Goal: Task Accomplishment & Management: Manage account settings

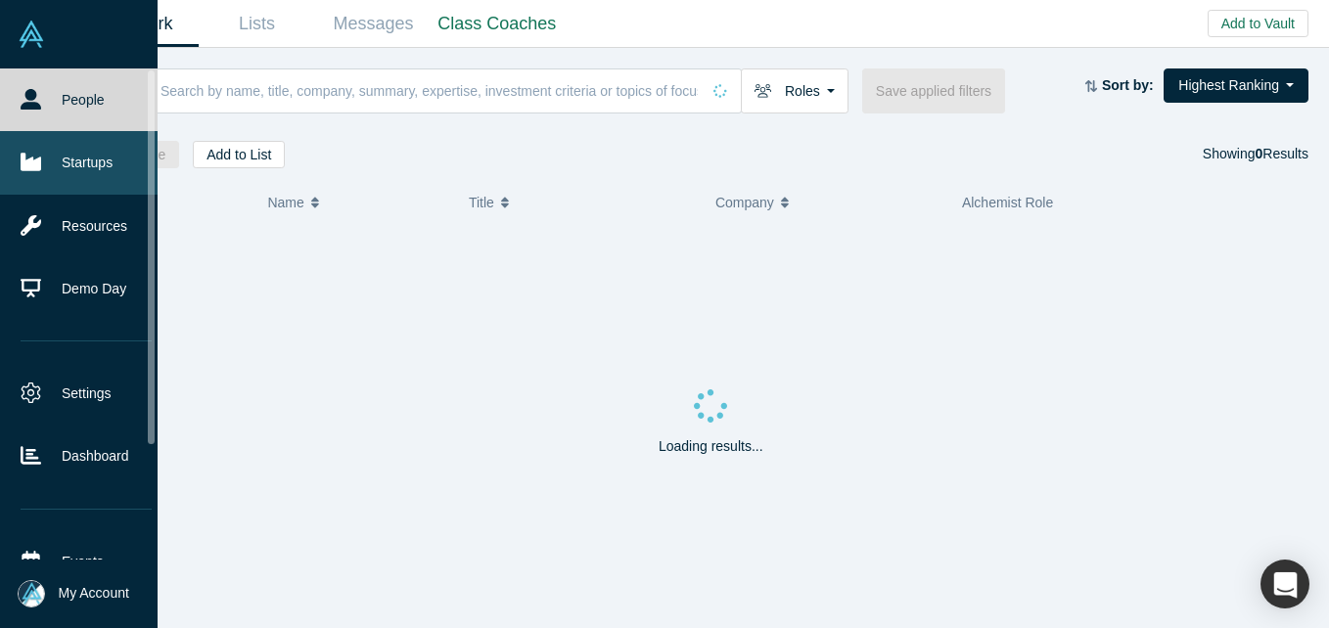
drag, startPoint x: 65, startPoint y: 161, endPoint x: 47, endPoint y: 161, distance: 17.6
click at [65, 161] on link "Startups" at bounding box center [86, 162] width 172 height 63
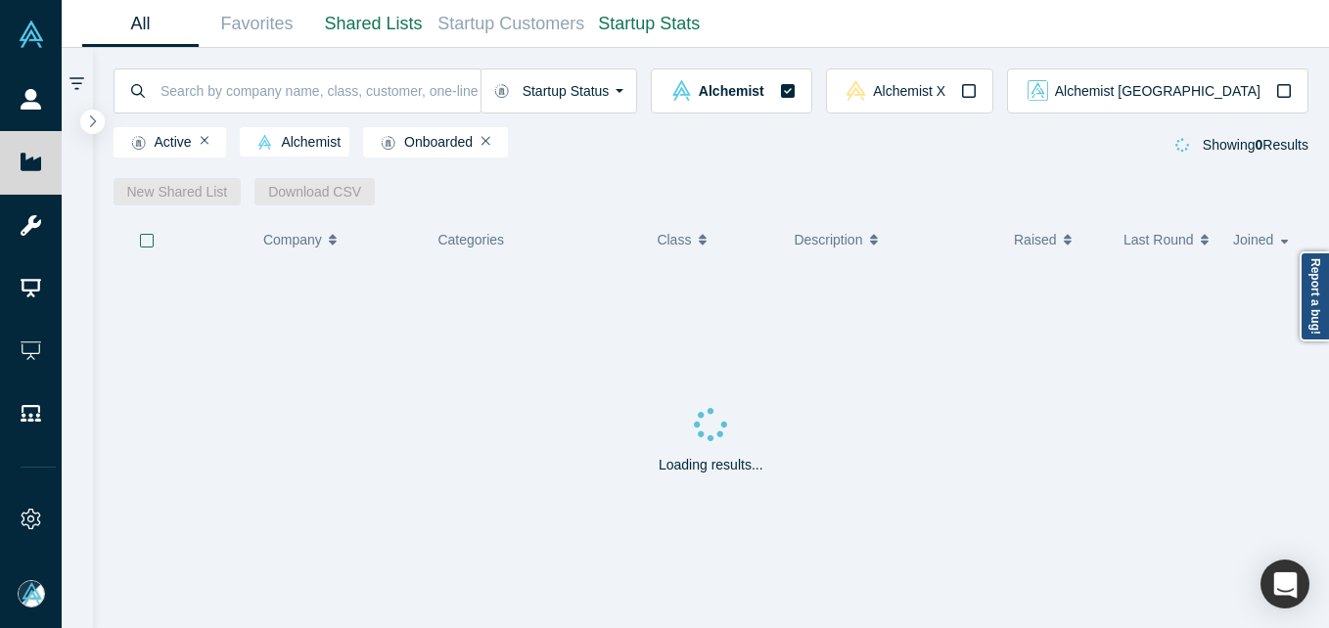
click at [322, 86] on input at bounding box center [320, 91] width 322 height 46
type input "riv"
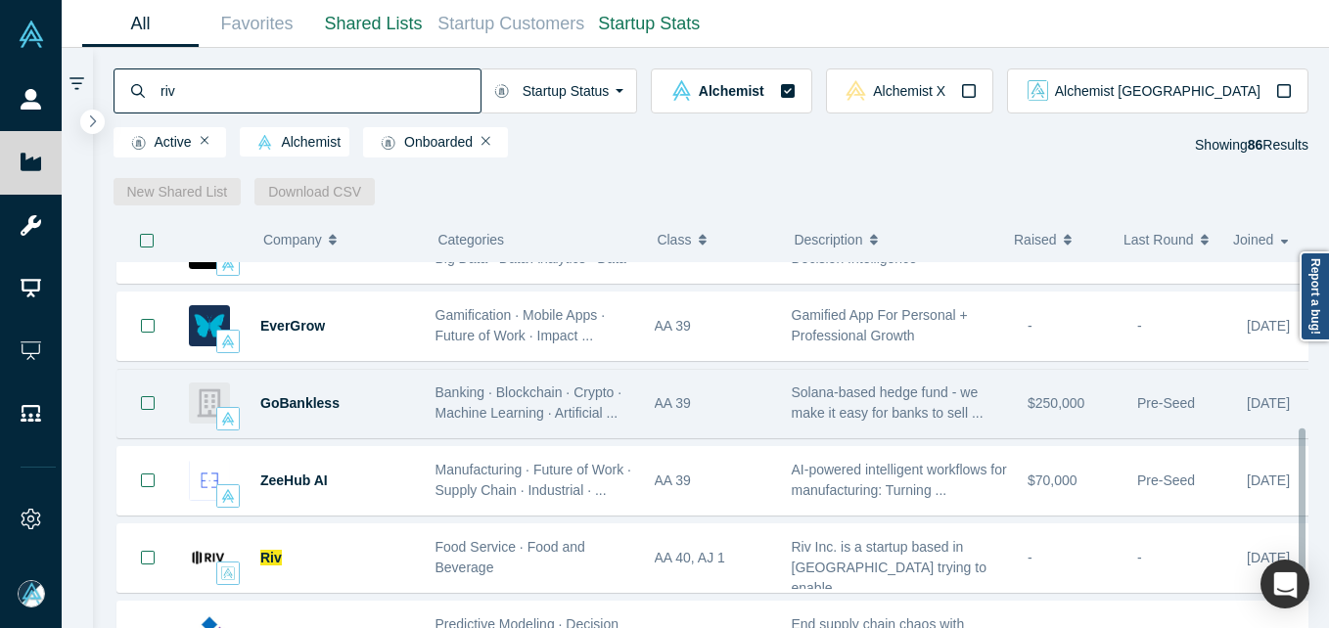
scroll to position [391, 0]
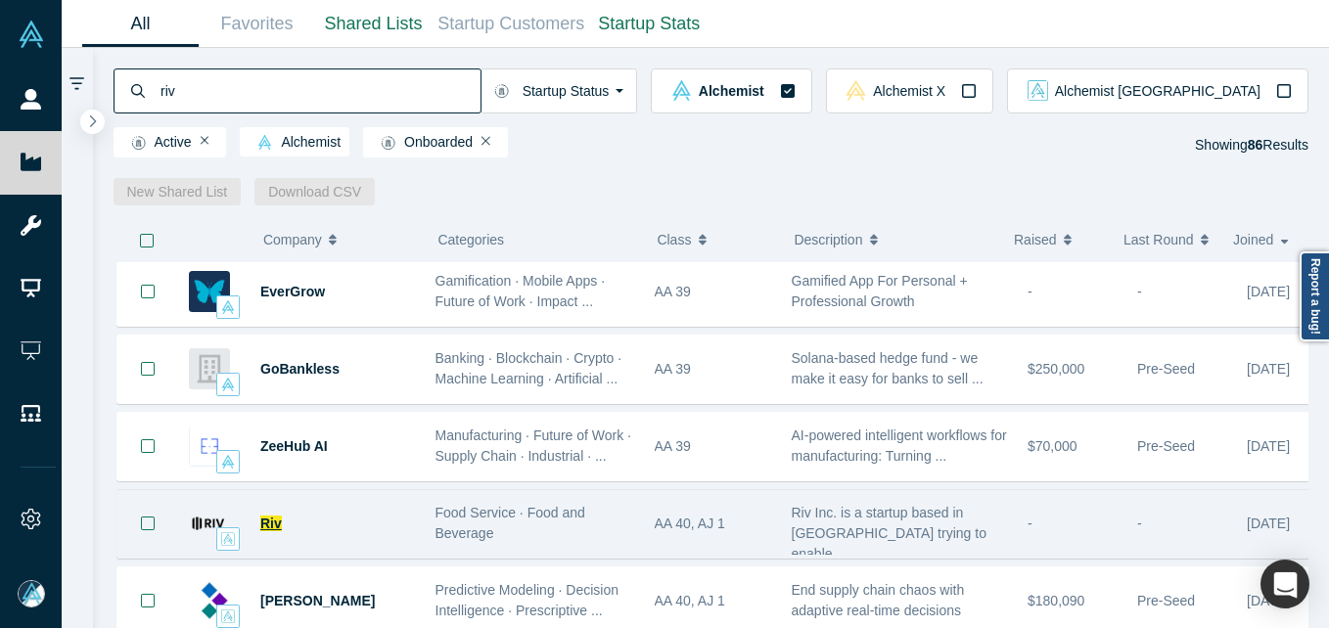
click at [277, 517] on span "Riv" at bounding box center [271, 524] width 22 height 16
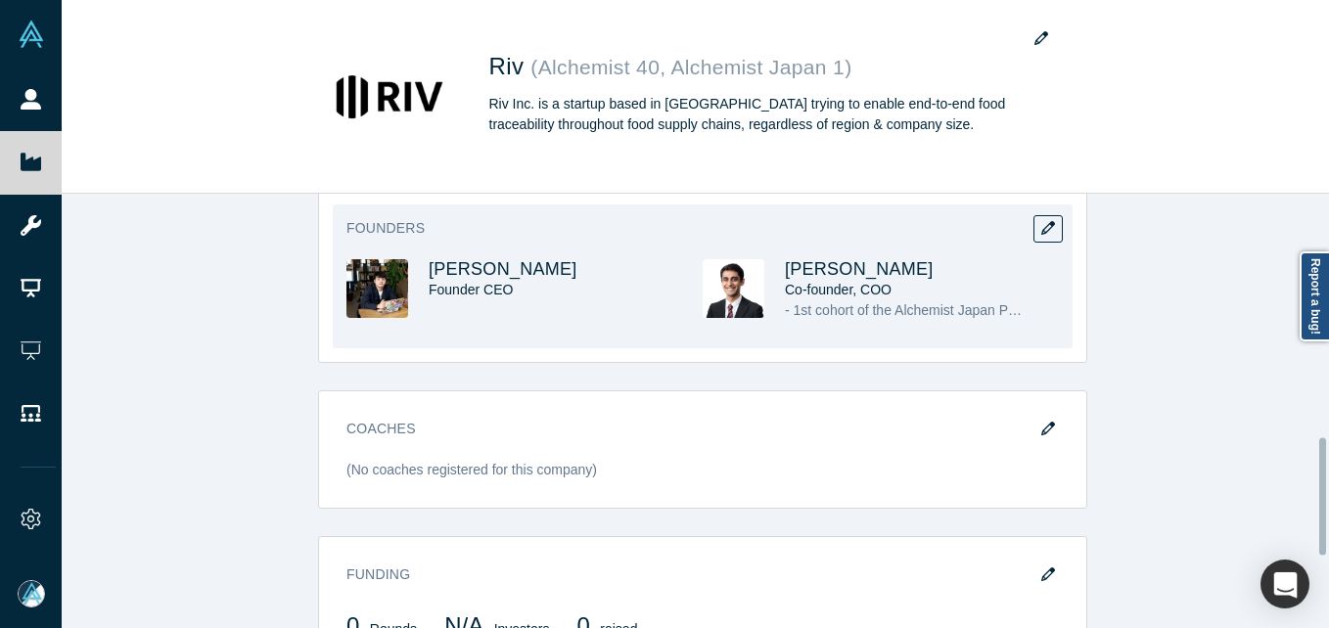
scroll to position [676, 0]
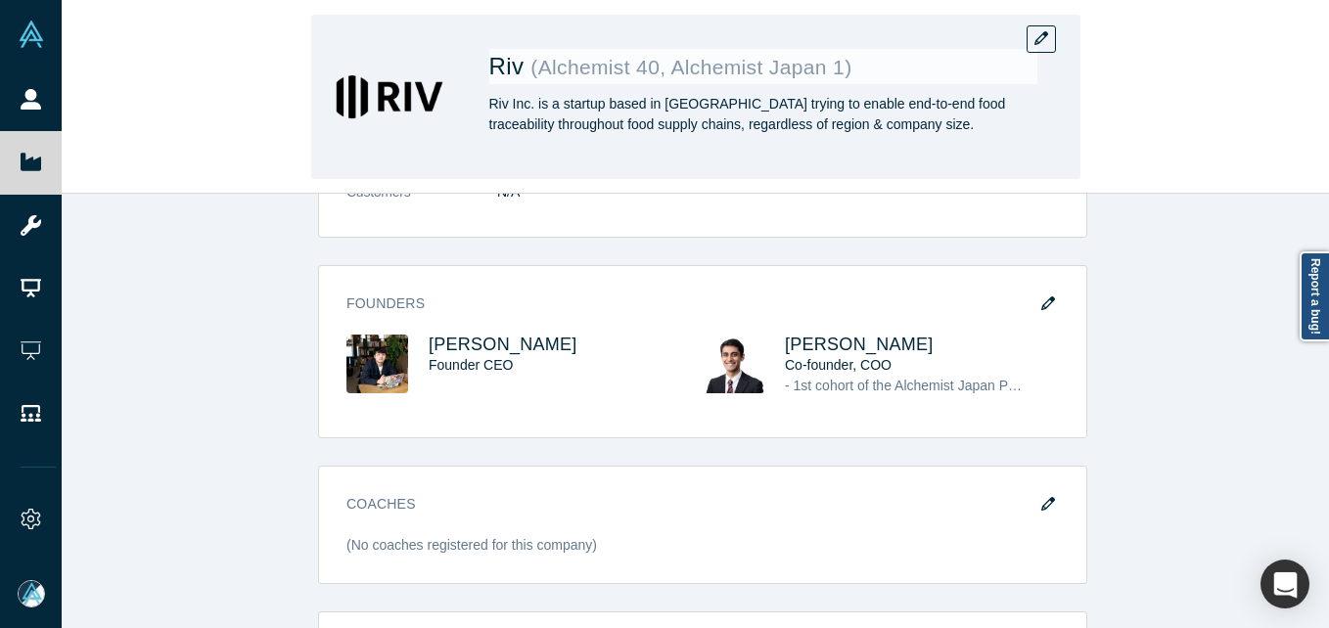
click at [1052, 53] on div "Riv ( Alchemist 40, Alchemist Japan 1 ) Riv Inc. is a startup based in [GEOGRAP…" at bounding box center [695, 97] width 769 height 164
click at [1040, 40] on icon "button" at bounding box center [1041, 38] width 14 height 14
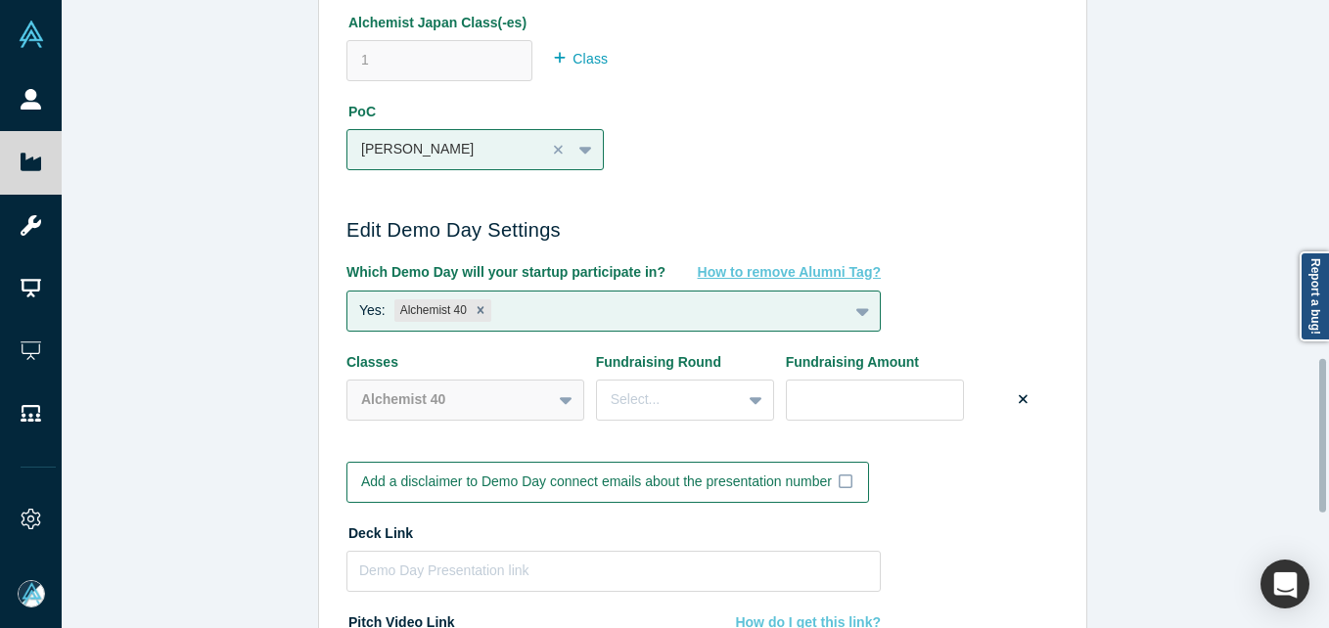
scroll to position [1468, 0]
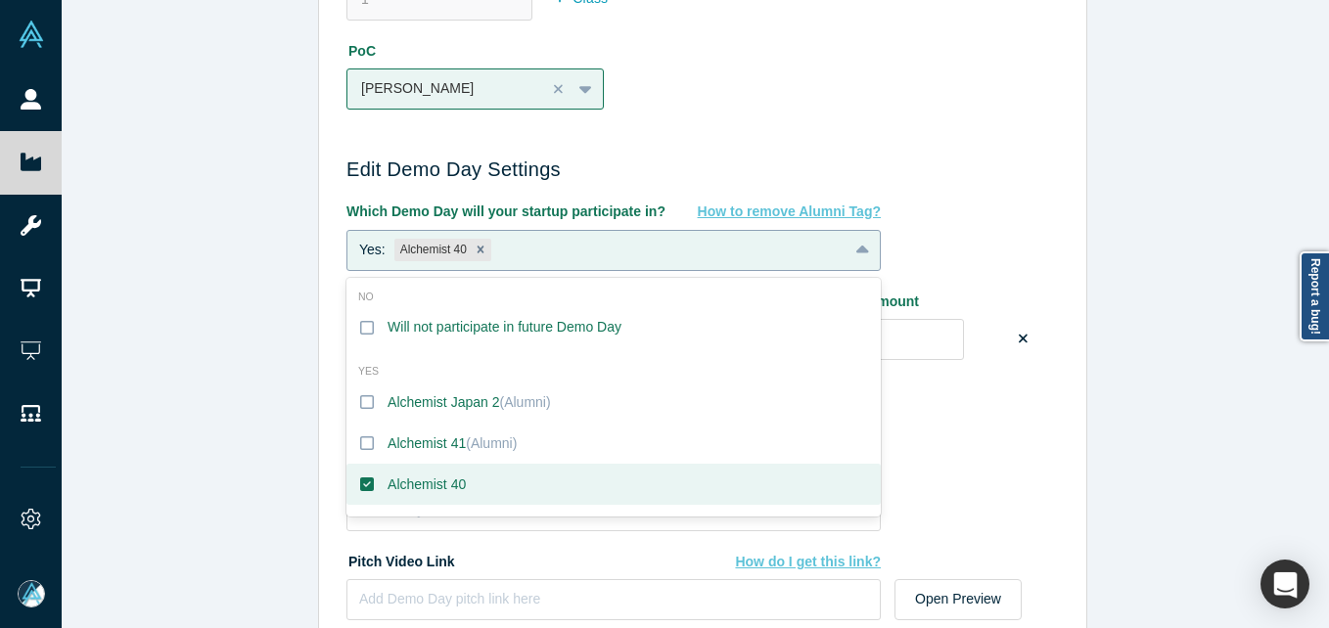
click at [849, 255] on div at bounding box center [864, 250] width 31 height 35
click at [360, 328] on icon at bounding box center [367, 328] width 14 height 16
click at [0, 0] on input "Will not participate in future Demo Day" at bounding box center [0, 0] width 0 height 0
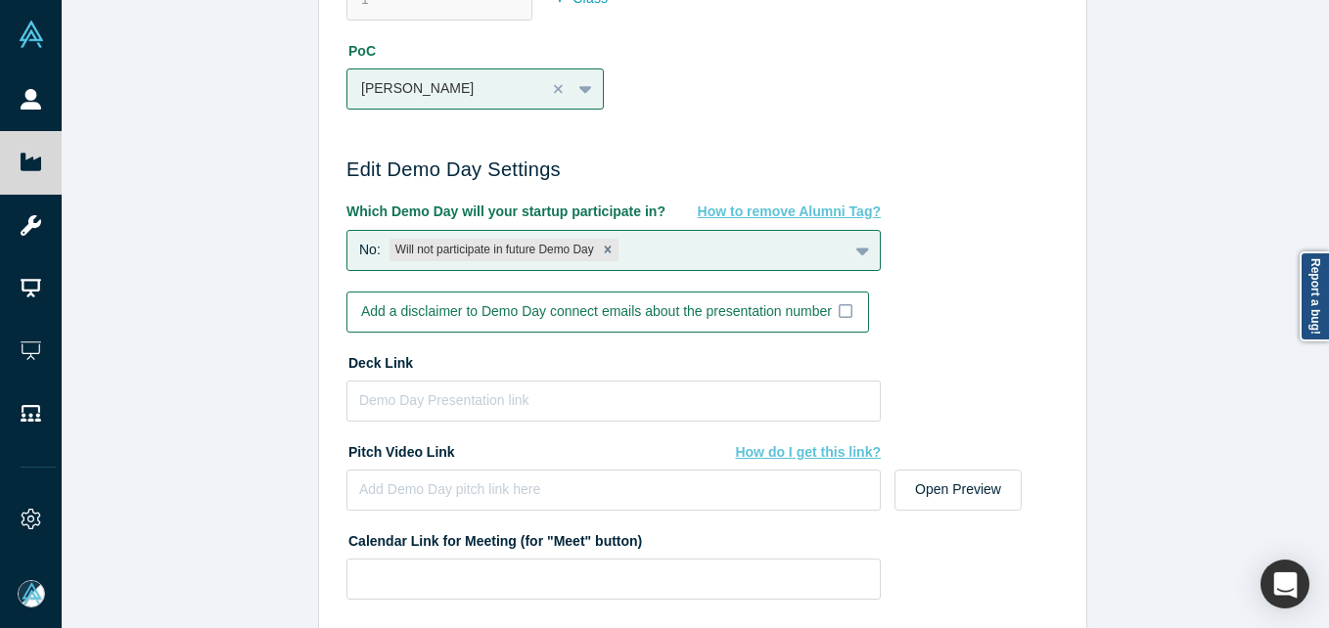
click at [993, 251] on div "Which Demo Day will your startup participate in? How to remove Alumni Tag? No: …" at bounding box center [702, 236] width 713 height 69
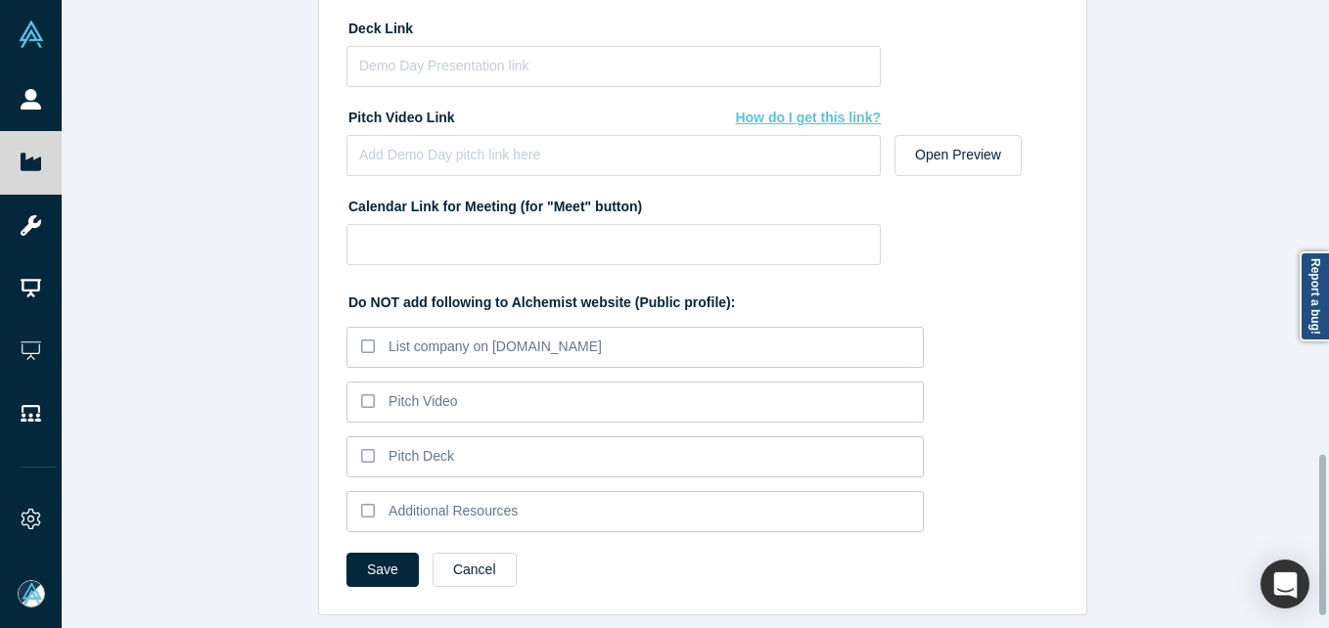
scroll to position [1817, 0]
click at [369, 553] on button "Save" at bounding box center [382, 570] width 72 height 34
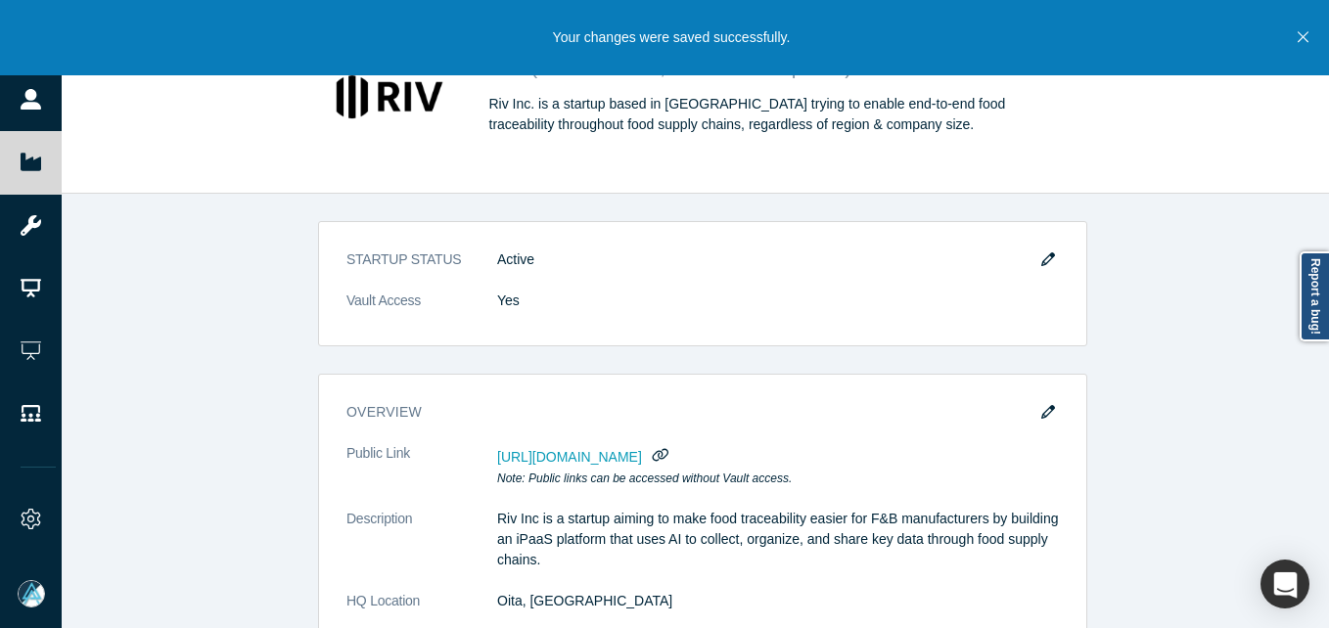
click at [214, 310] on div "STARTUP STATUS Active Vault Access Yes overview Public Link [URL][DOMAIN_NAME] …" at bounding box center [703, 418] width 1282 height 449
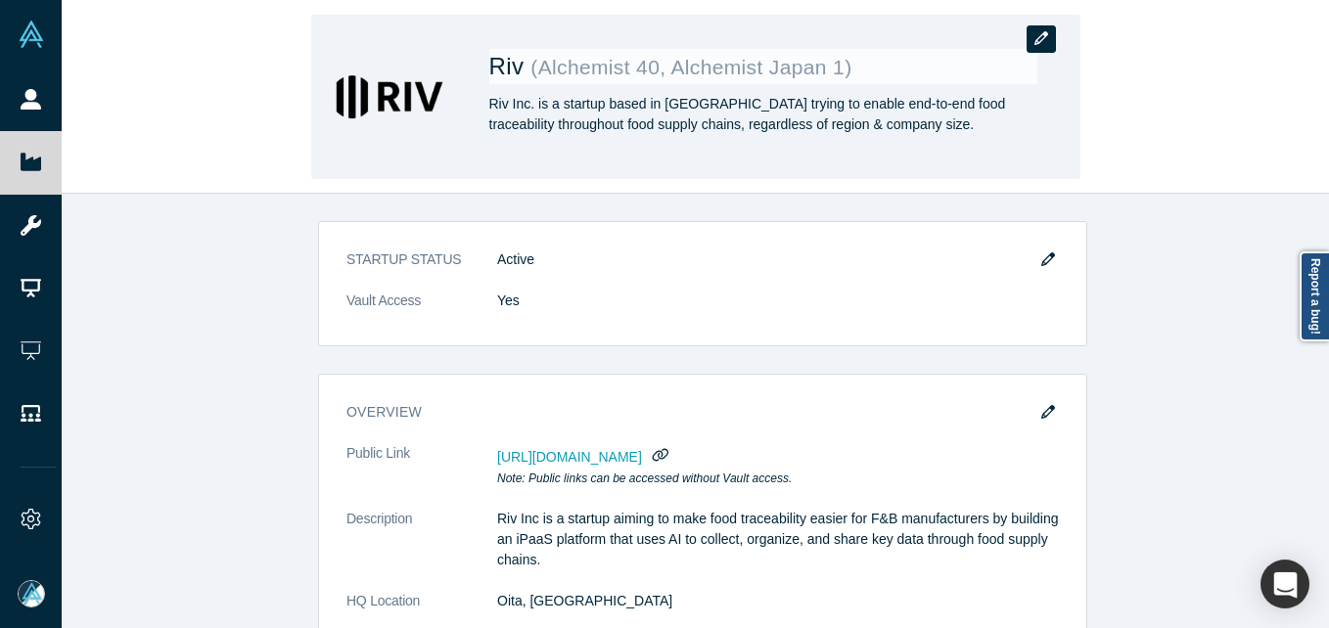
click at [1032, 46] on button "button" at bounding box center [1041, 38] width 29 height 27
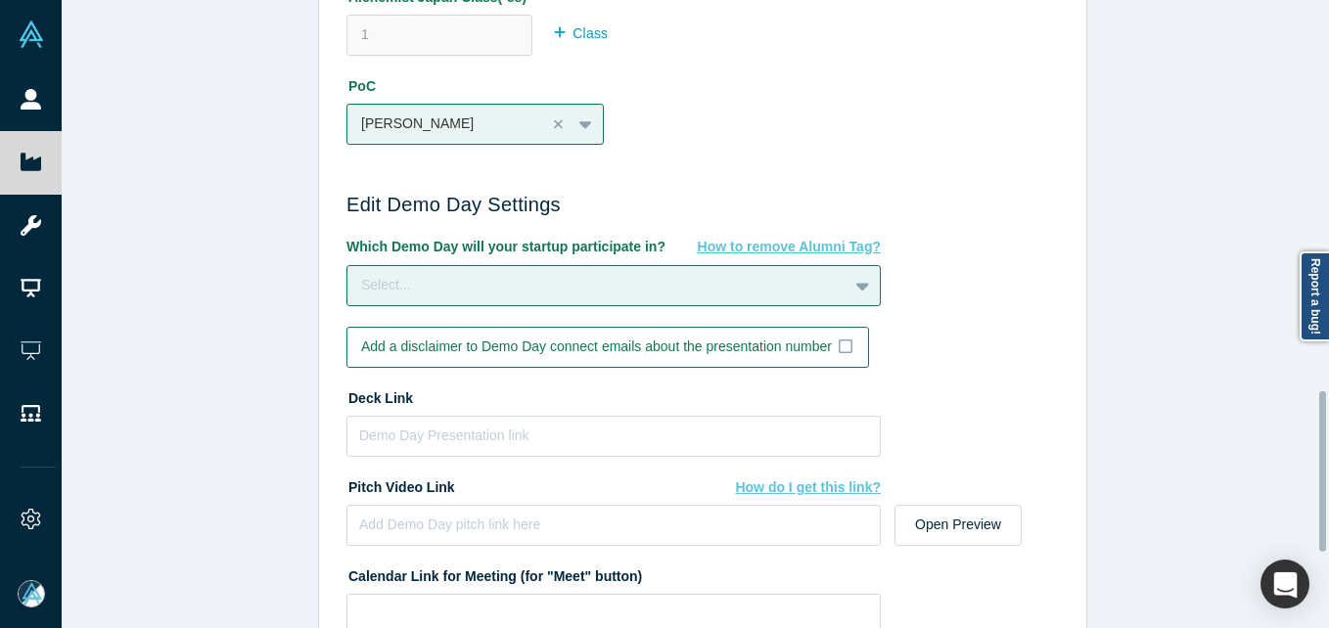
scroll to position [1426, 0]
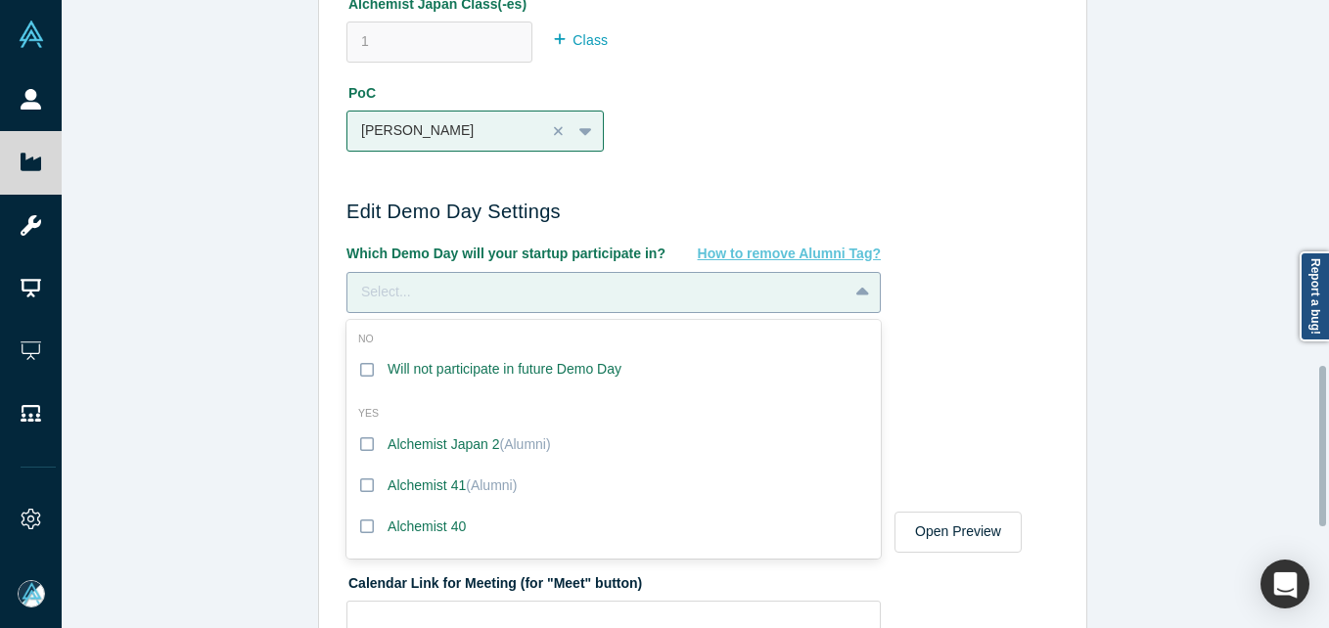
click at [670, 301] on div "Select..." at bounding box center [597, 292] width 473 height 21
click at [360, 374] on icon at bounding box center [367, 370] width 14 height 16
click at [0, 0] on input "Will not participate in future Demo Day" at bounding box center [0, 0] width 0 height 0
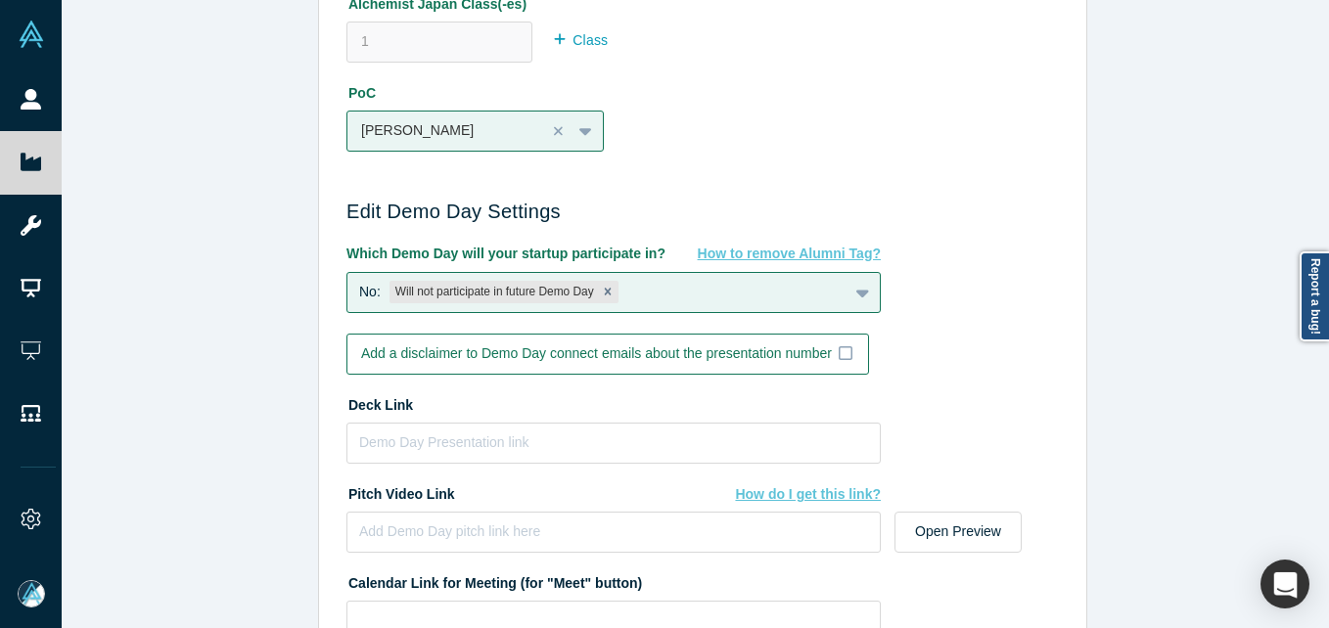
click at [140, 364] on div "Edit Company Profile * Name Riv Name cannot contain emoticons Your current publ…" at bounding box center [703, 321] width 1282 height 643
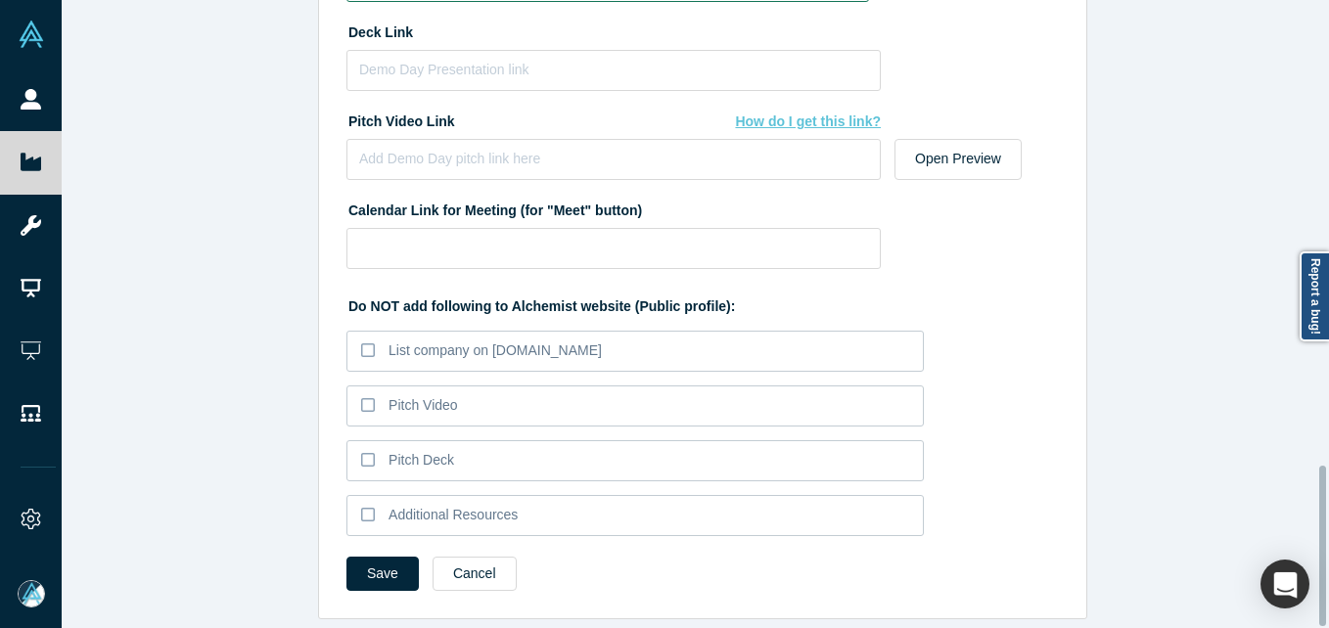
scroll to position [1817, 0]
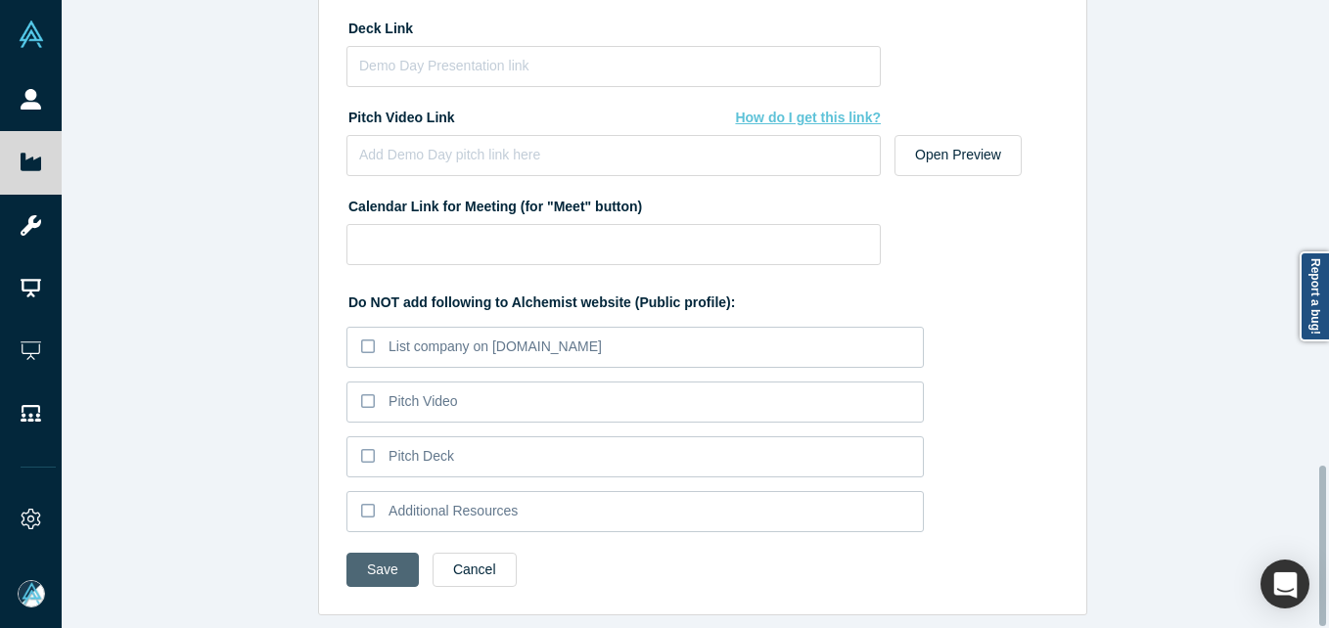
click at [368, 561] on button "Save" at bounding box center [382, 570] width 72 height 34
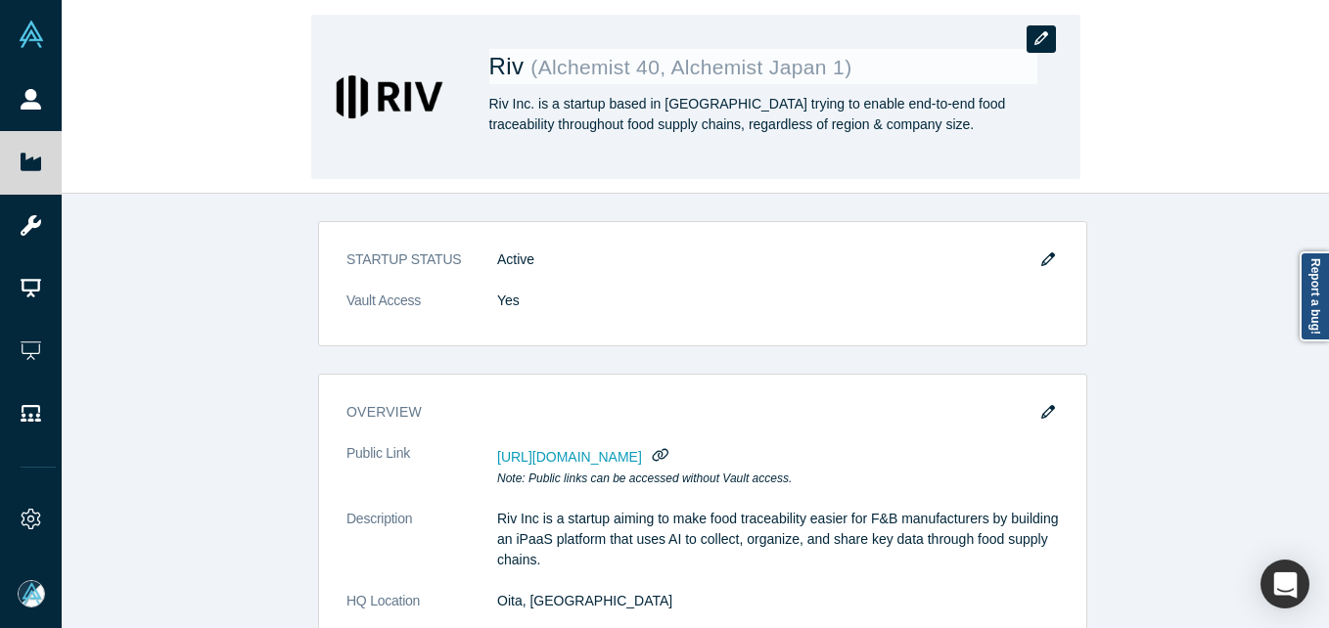
click at [1045, 45] on icon "button" at bounding box center [1041, 38] width 14 height 14
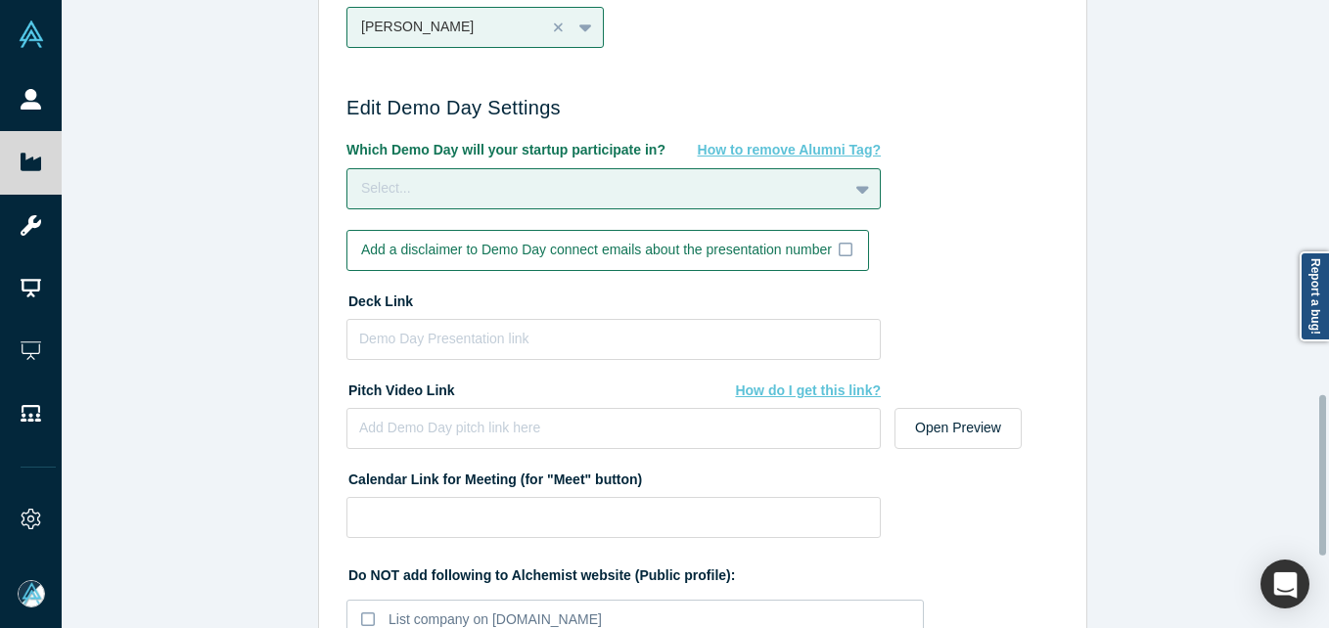
scroll to position [1566, 0]
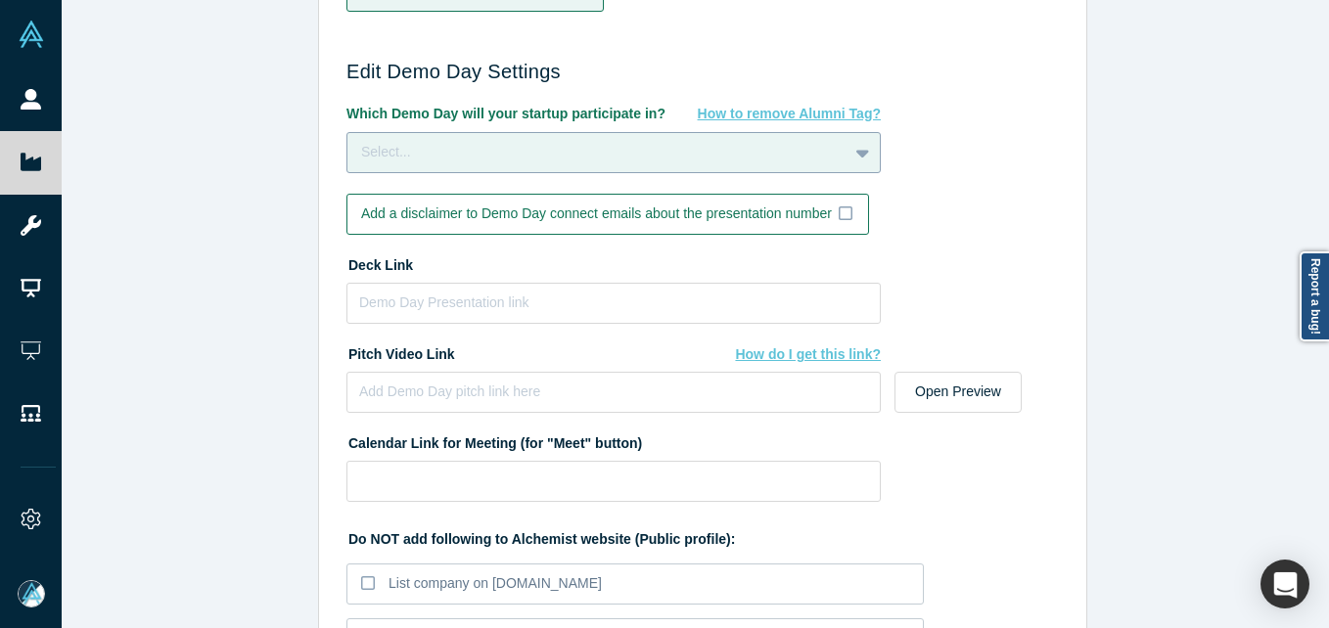
click at [606, 156] on div "Select..." at bounding box center [597, 152] width 473 height 21
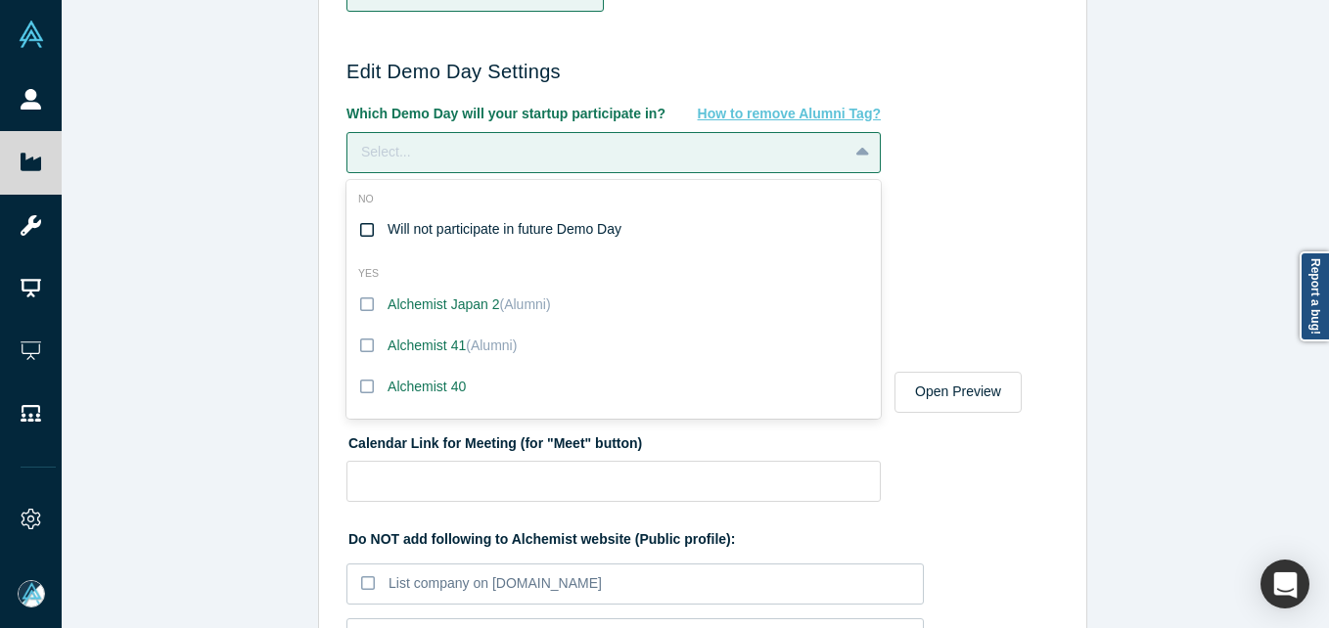
click at [535, 231] on div "Will not participate in future Demo Day" at bounding box center [505, 229] width 234 height 21
click at [0, 0] on input "Will not participate in future Demo Day" at bounding box center [0, 0] width 0 height 0
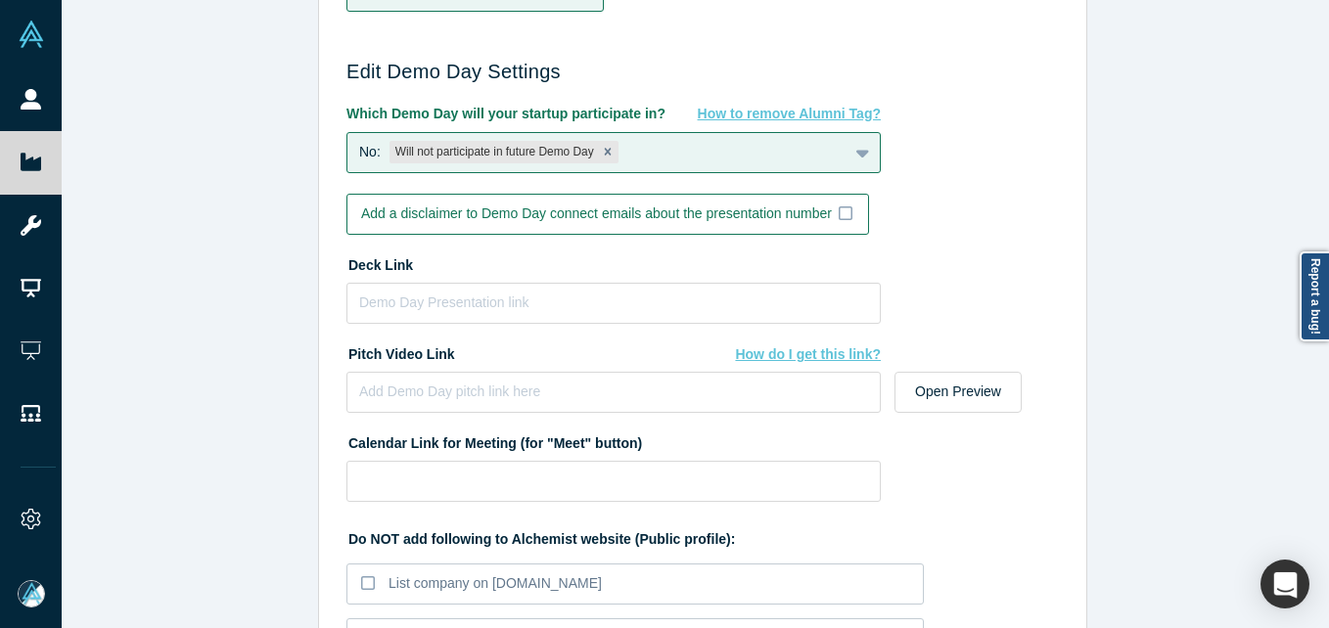
click at [207, 351] on div "Edit Company Profile * Name Riv Name cannot contain emoticons Your current publ…" at bounding box center [703, 321] width 1282 height 643
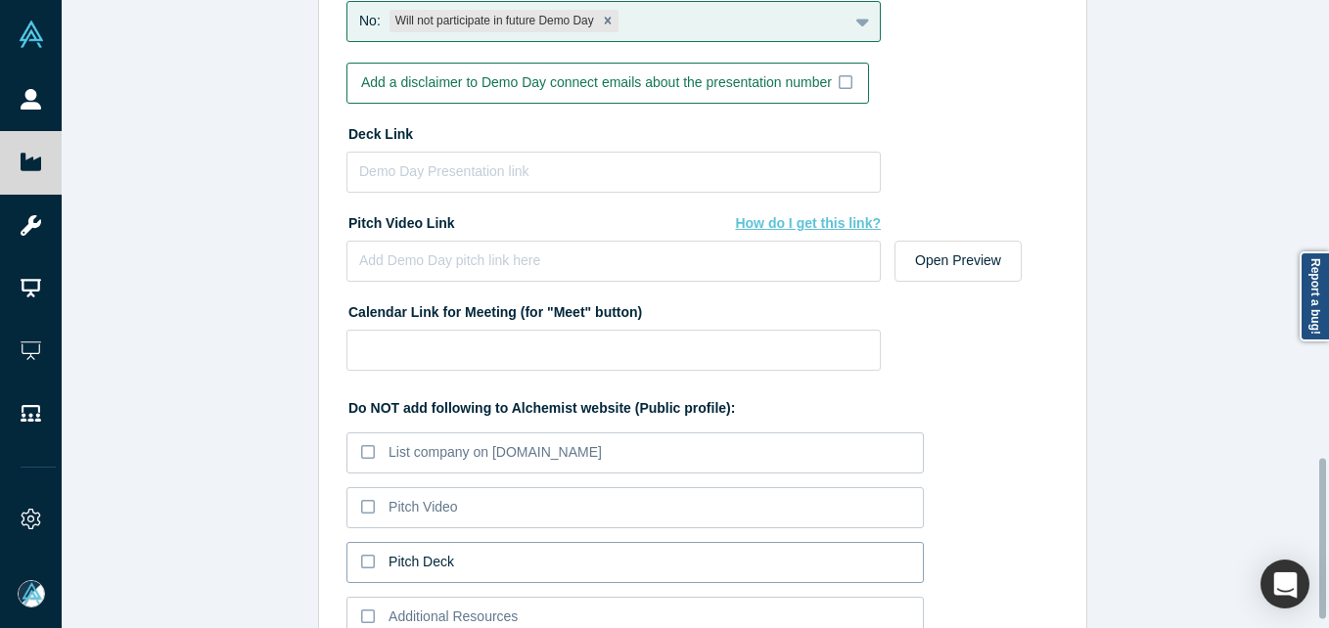
scroll to position [1817, 0]
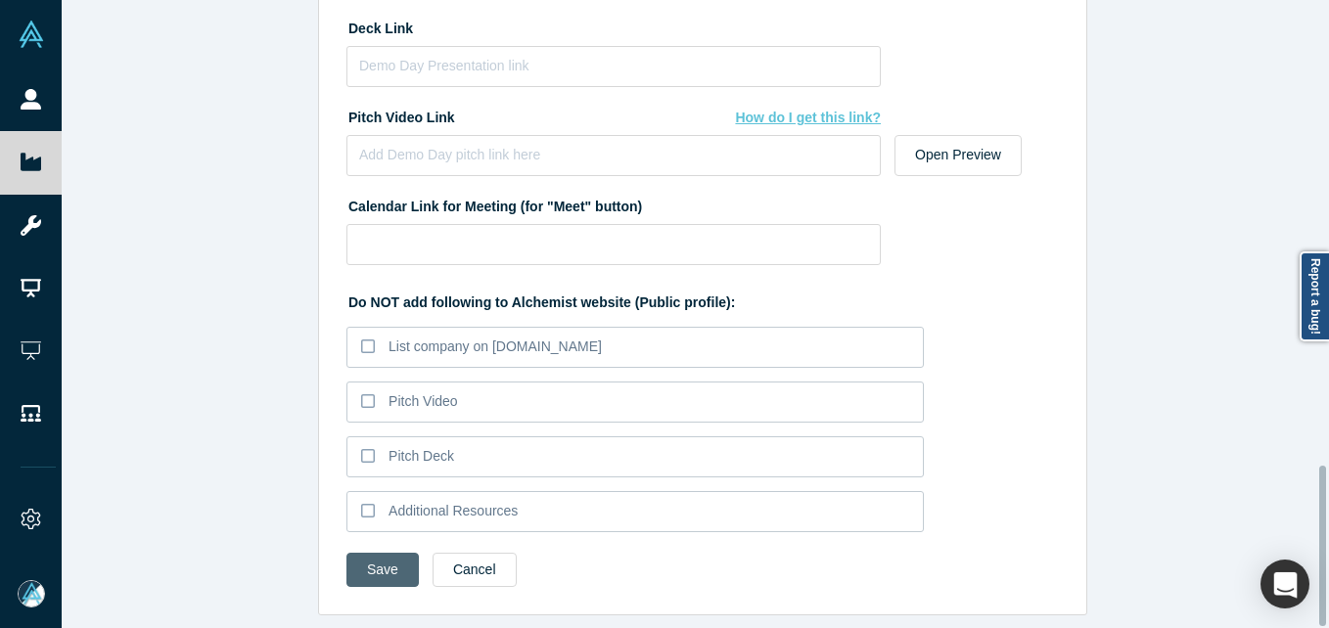
click at [351, 555] on button "Save" at bounding box center [382, 570] width 72 height 34
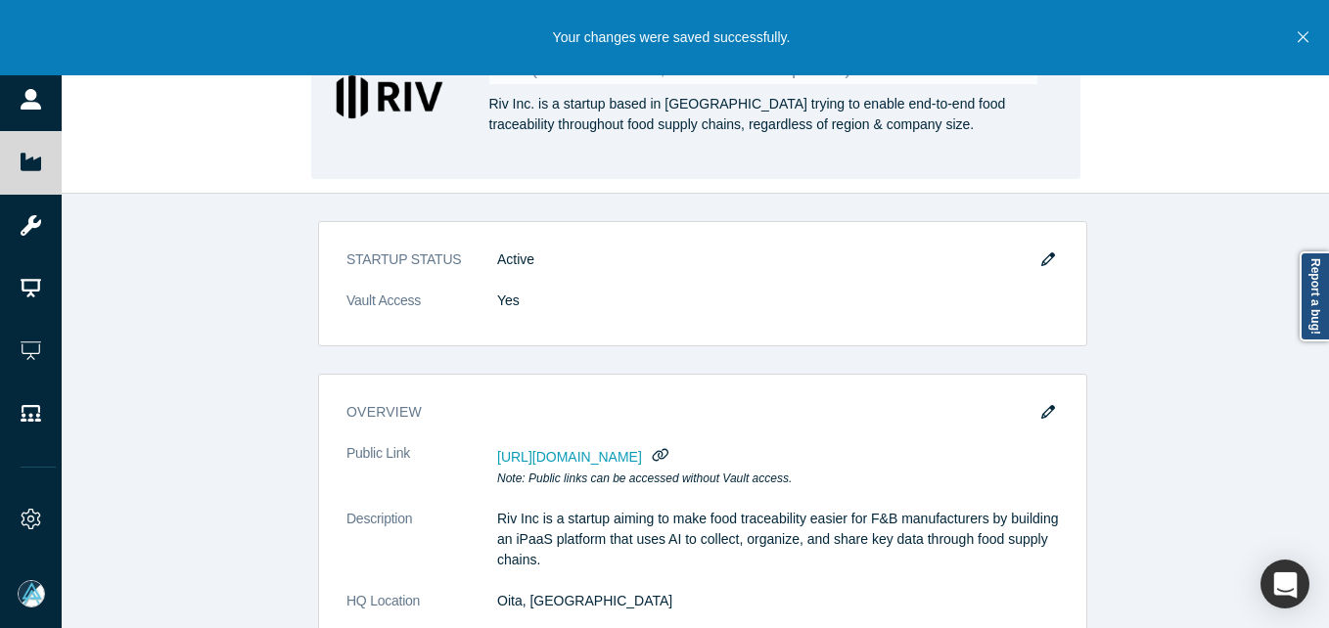
click at [1217, 166] on div "Riv ( Alchemist 40, Alchemist Japan 1 ) Riv Inc. is a startup based in [GEOGRAP…" at bounding box center [695, 97] width 1267 height 193
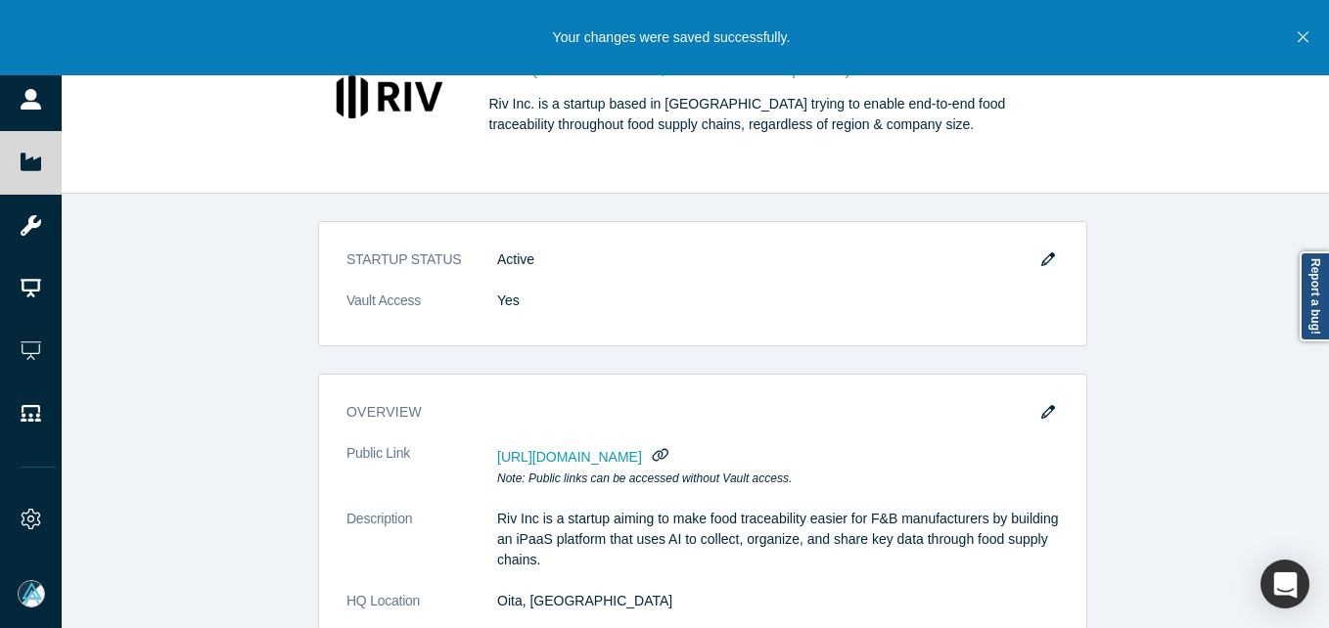
click at [1305, 43] on icon "Close" at bounding box center [1303, 37] width 11 height 18
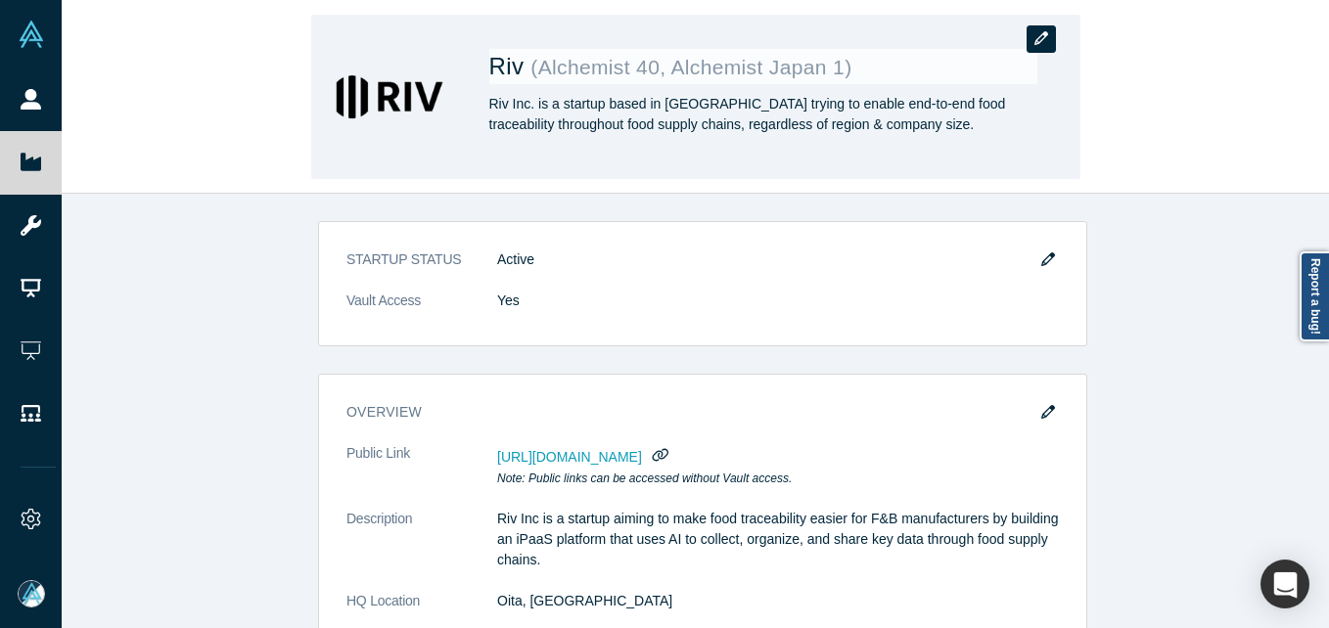
click at [1047, 36] on icon "button" at bounding box center [1041, 38] width 14 height 14
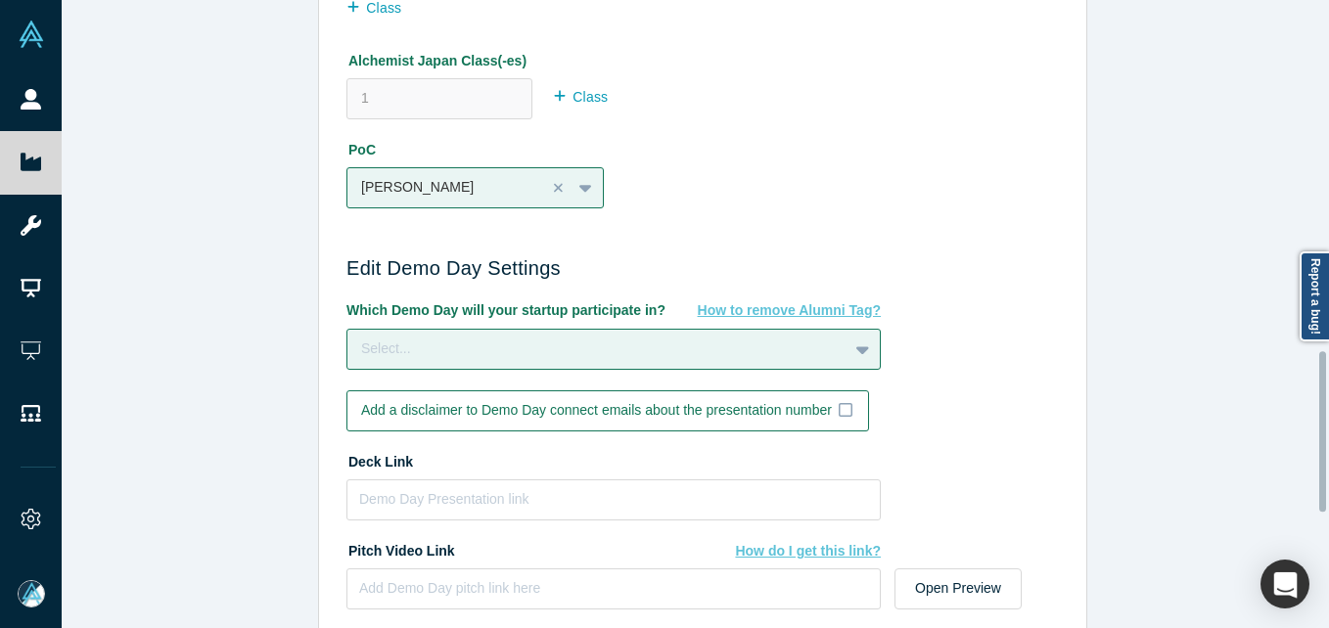
scroll to position [1370, 0]
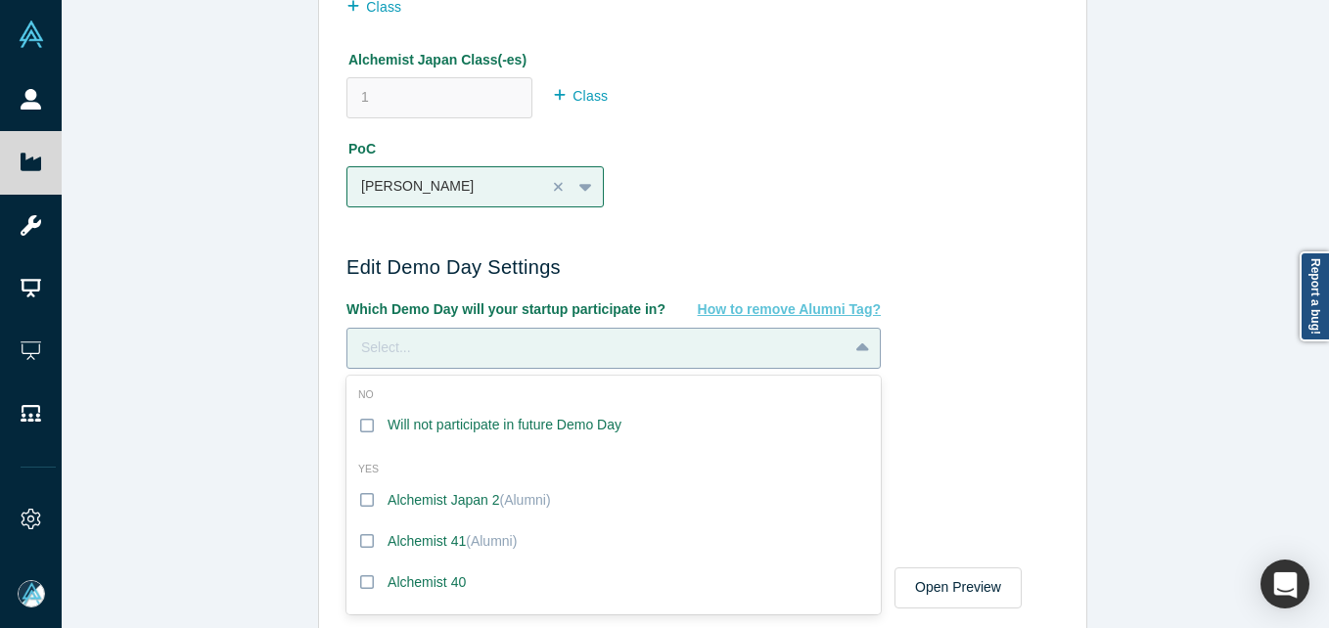
click at [565, 348] on div "Select..." at bounding box center [597, 348] width 473 height 21
click at [625, 345] on div "Select..." at bounding box center [597, 348] width 473 height 21
click at [482, 432] on div "Will not participate in future Demo Day" at bounding box center [505, 425] width 234 height 21
click at [0, 0] on input "Will not participate in future Demo Day" at bounding box center [0, 0] width 0 height 0
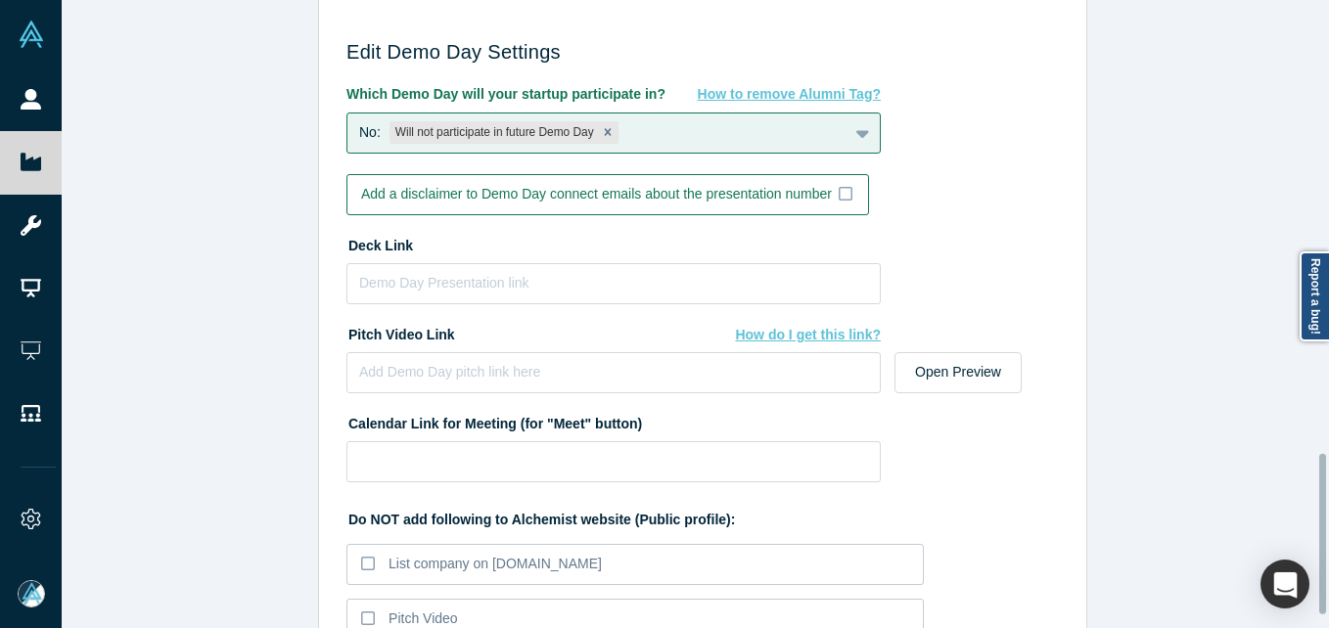
scroll to position [1817, 0]
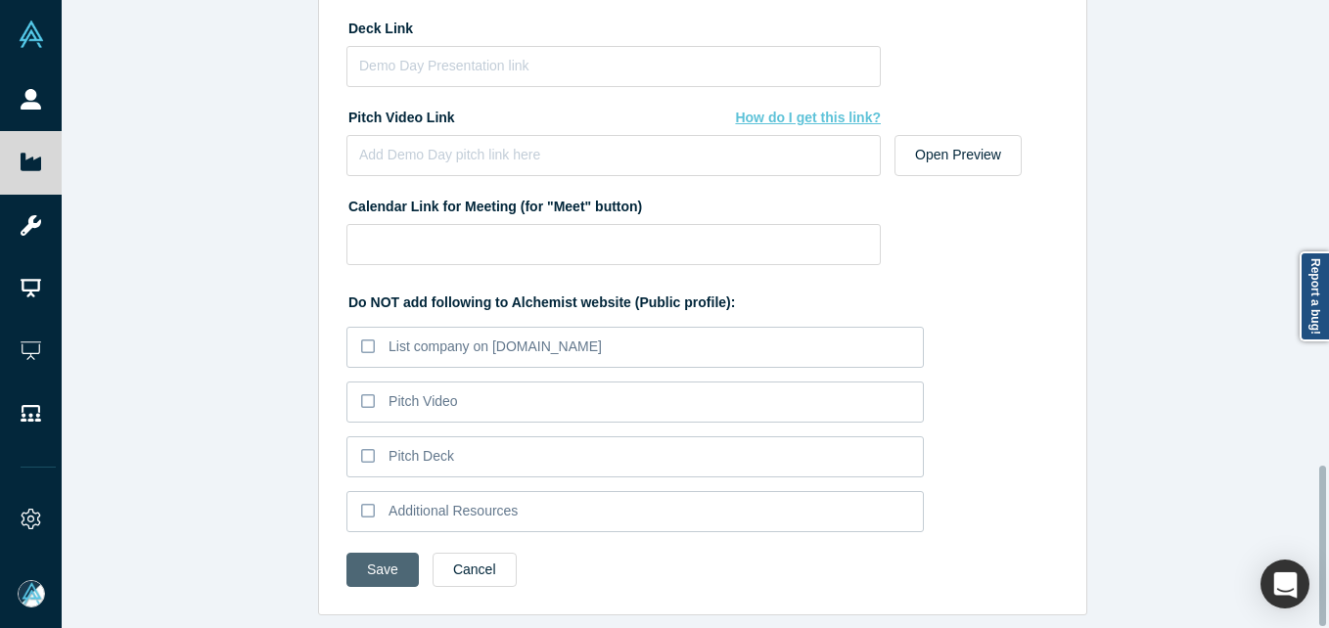
click at [376, 553] on button "Save" at bounding box center [382, 570] width 72 height 34
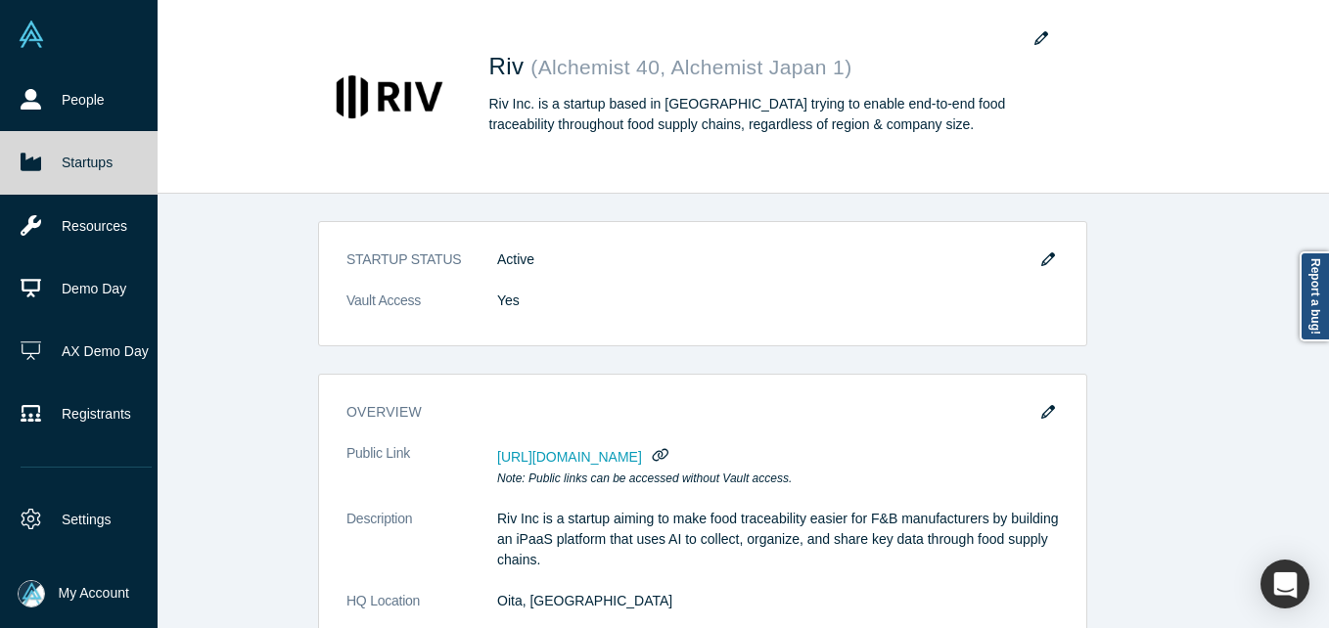
click at [46, 171] on link "Startups" at bounding box center [86, 162] width 172 height 63
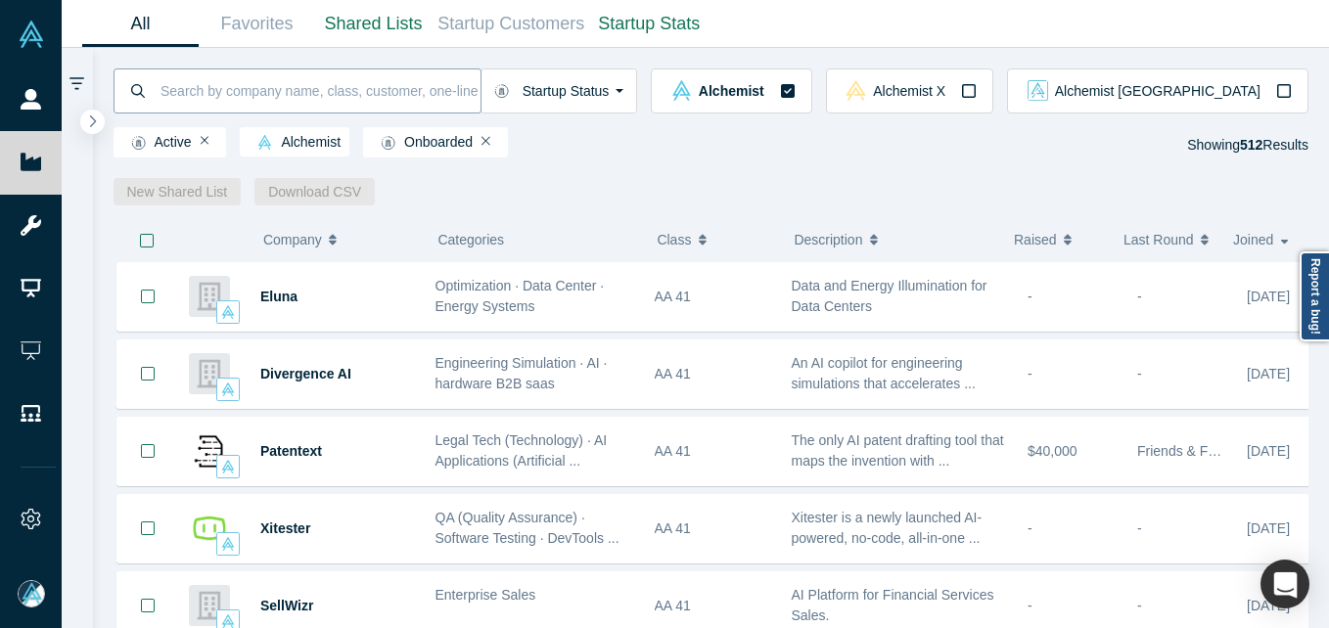
click at [278, 95] on input at bounding box center [320, 91] width 322 height 46
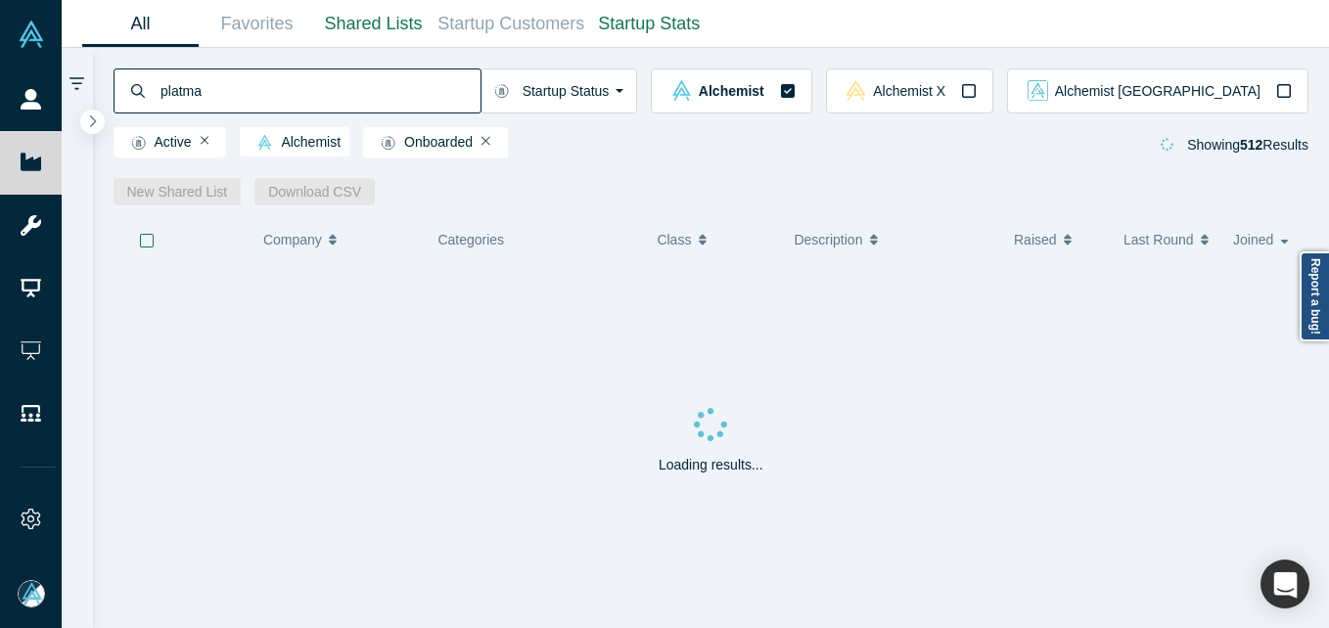
type input "platma"
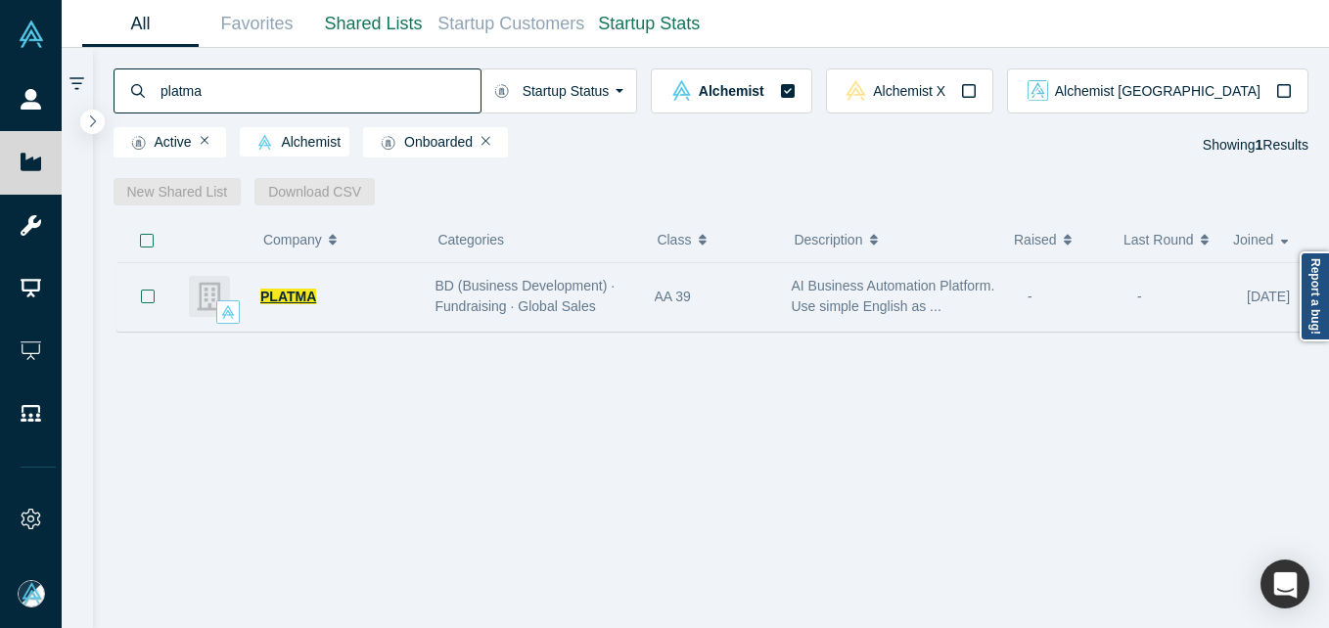
click at [288, 294] on span "PLATMA" at bounding box center [288, 297] width 56 height 16
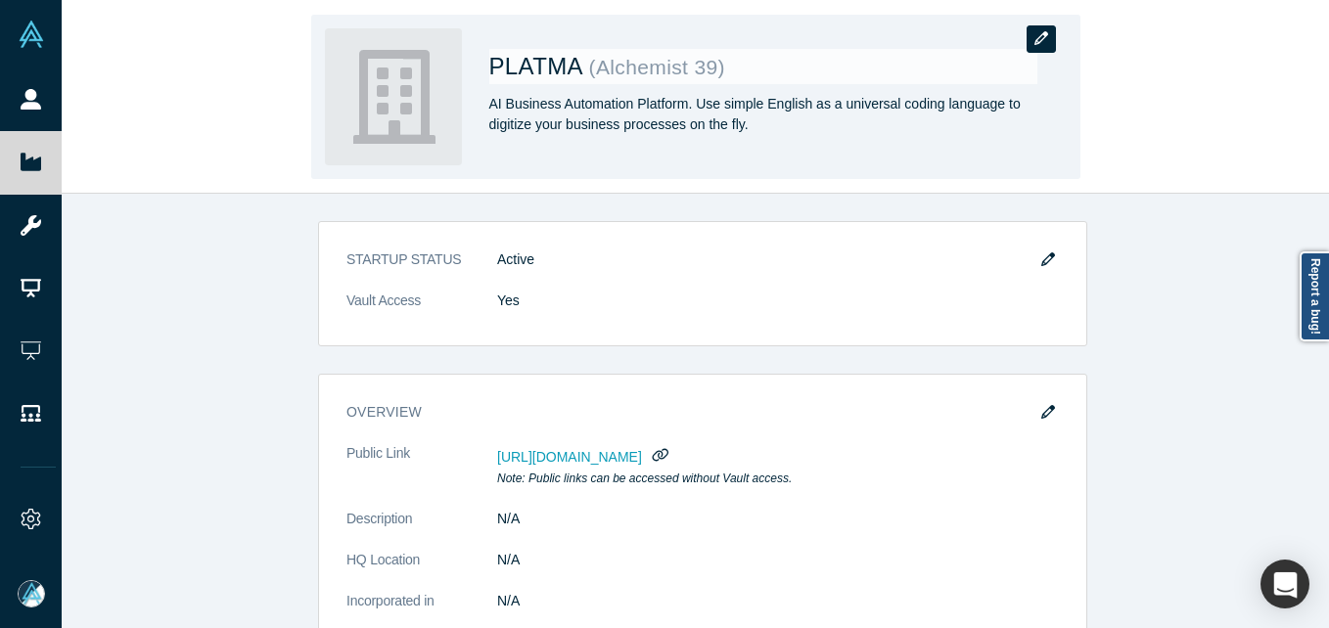
click at [1037, 37] on icon "button" at bounding box center [1041, 38] width 14 height 14
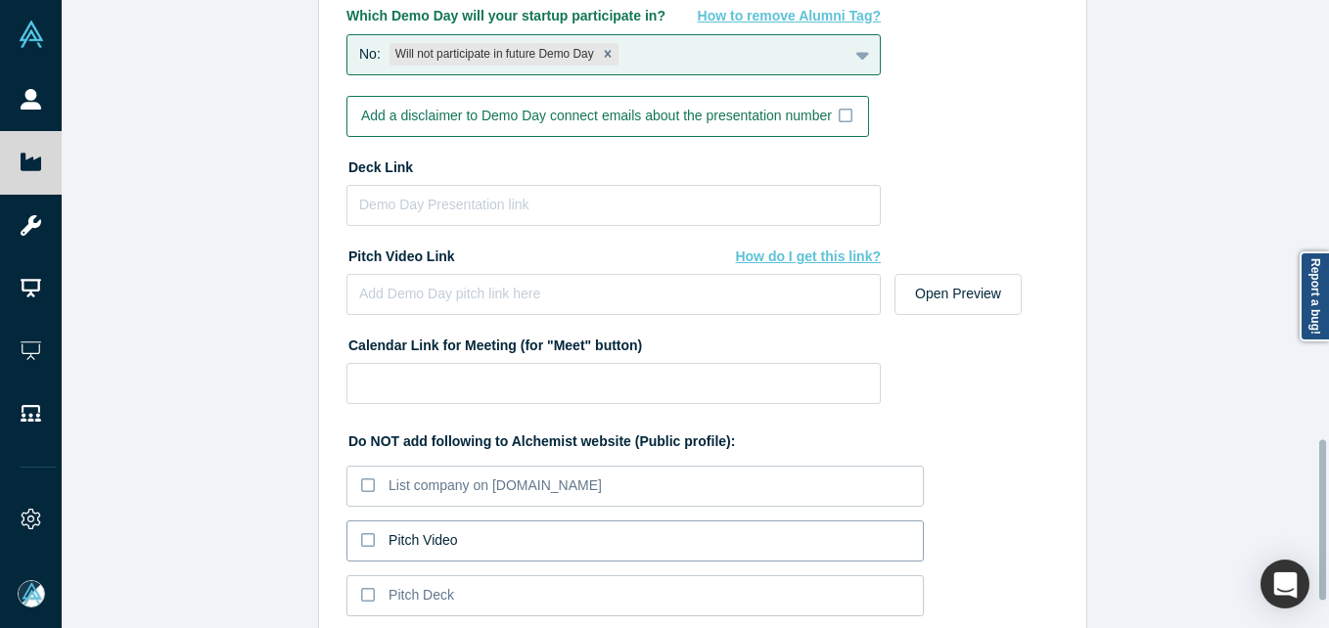
scroll to position [1817, 0]
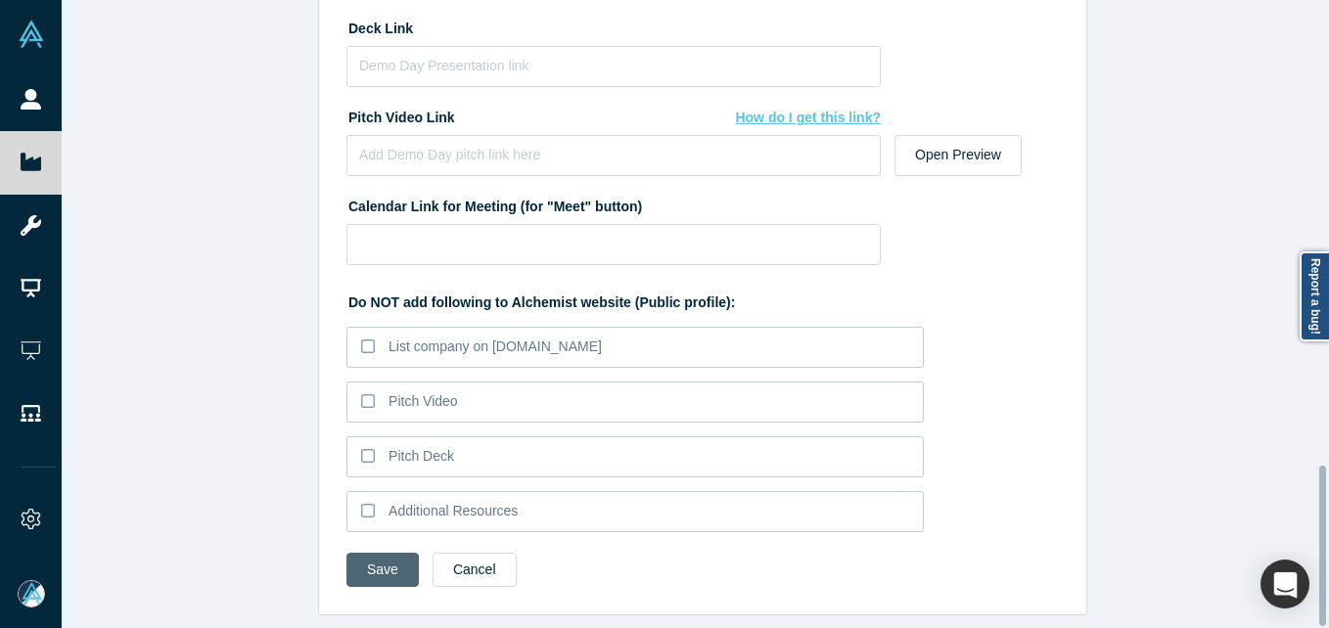
click at [397, 558] on button "Save" at bounding box center [382, 570] width 72 height 34
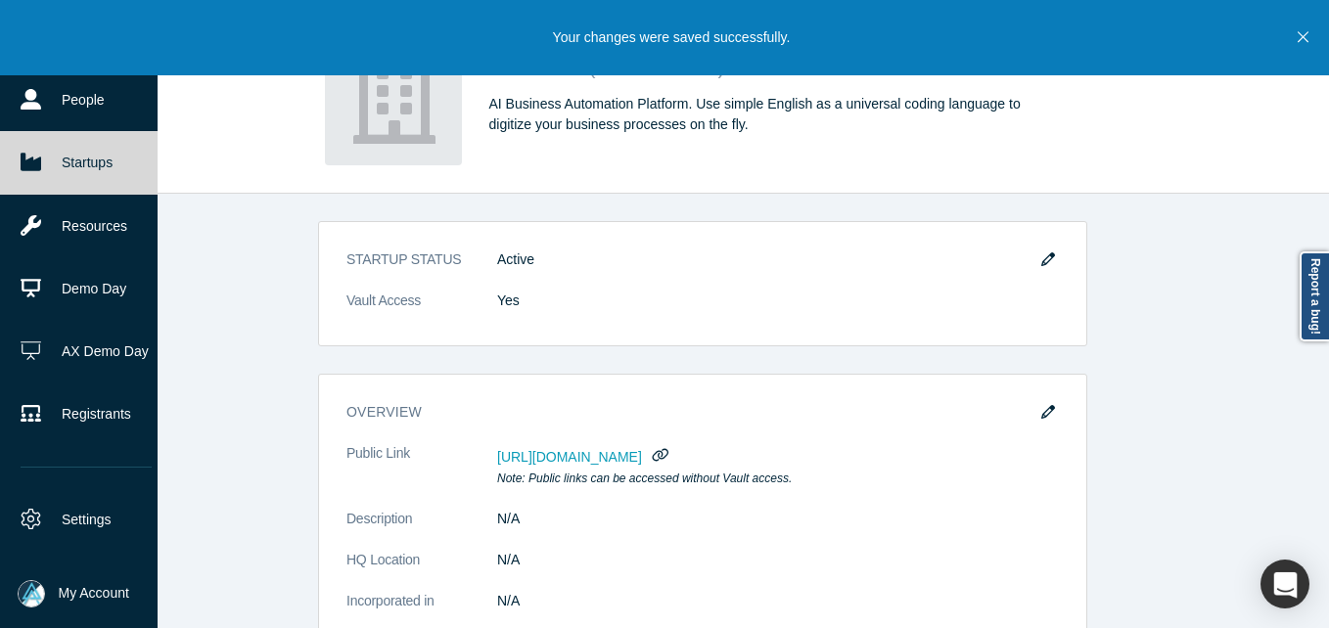
drag, startPoint x: 26, startPoint y: 158, endPoint x: 45, endPoint y: 163, distance: 19.5
click at [26, 158] on icon at bounding box center [31, 162] width 21 height 21
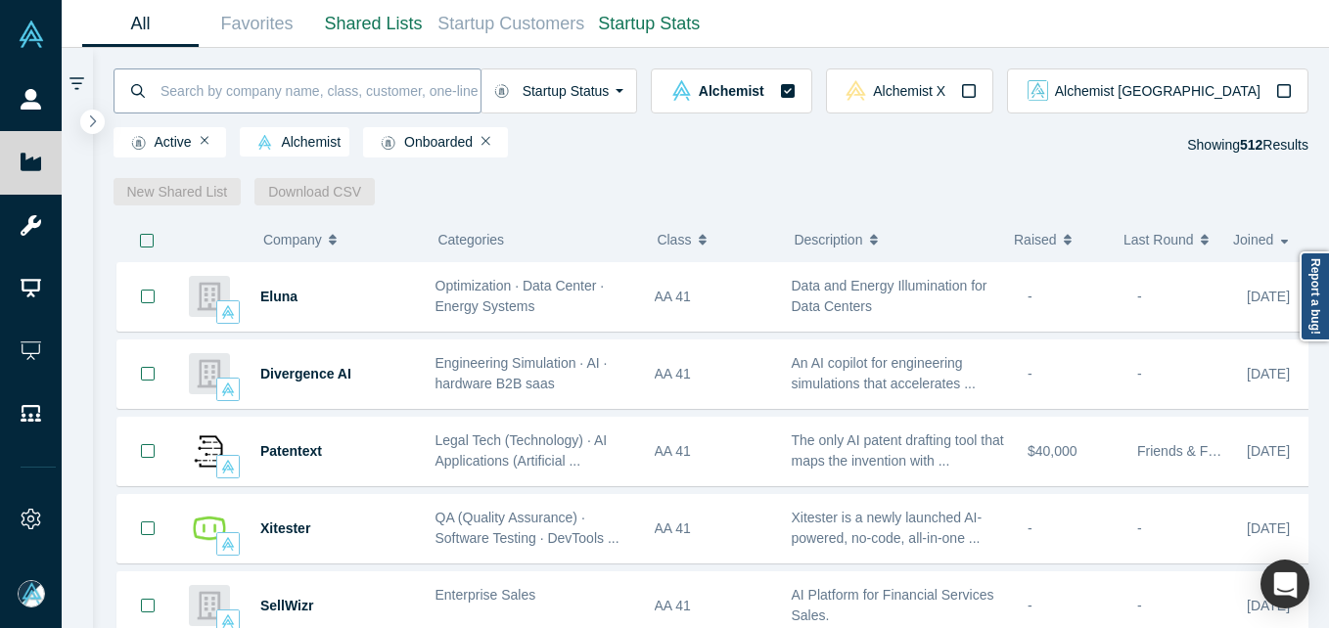
click at [330, 92] on input at bounding box center [320, 91] width 322 height 46
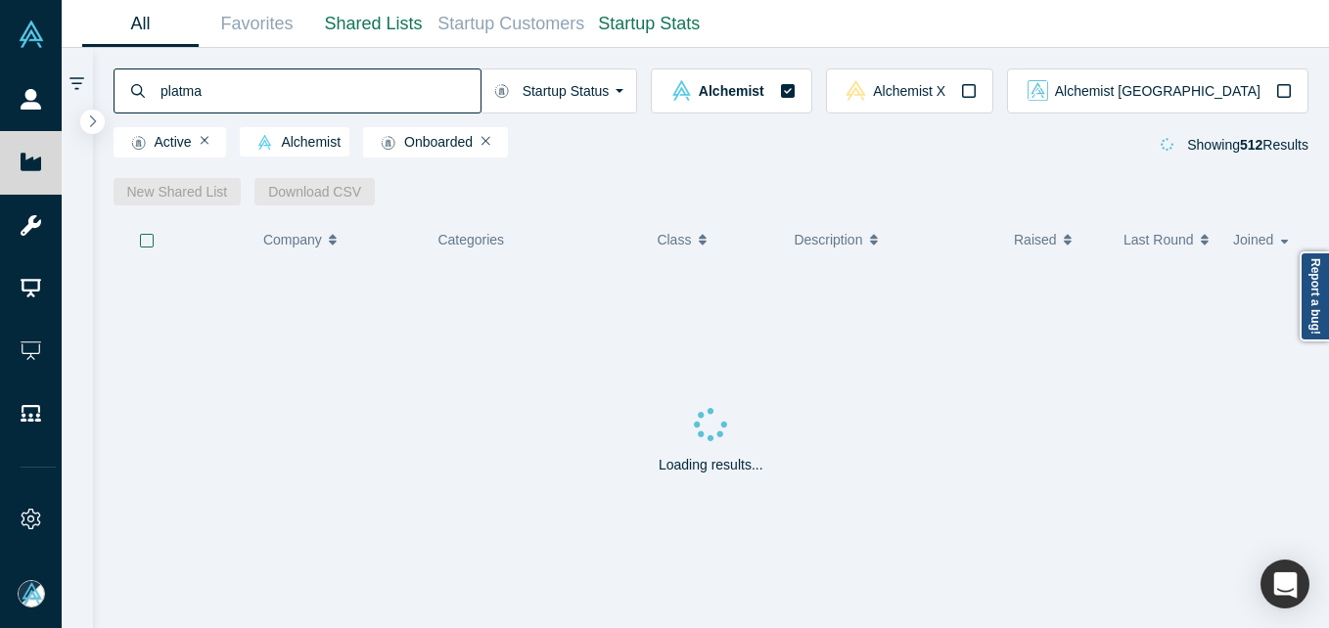
type input "platma"
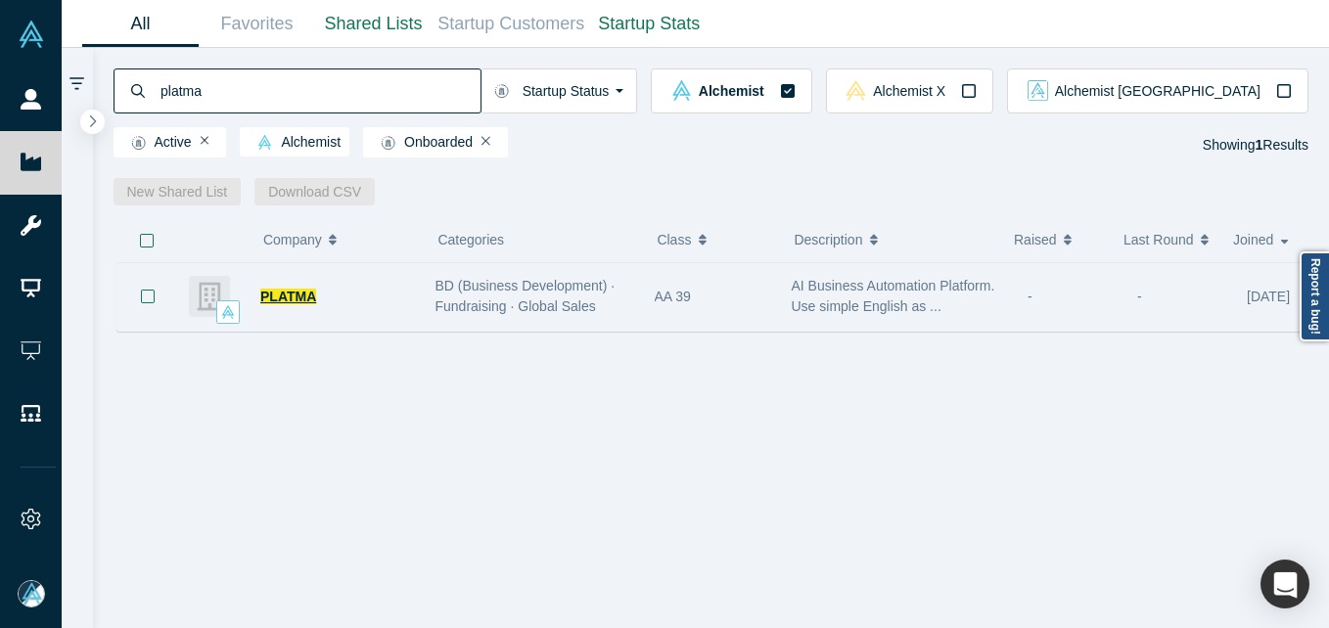
click at [286, 293] on span "PLATMA" at bounding box center [288, 297] width 56 height 16
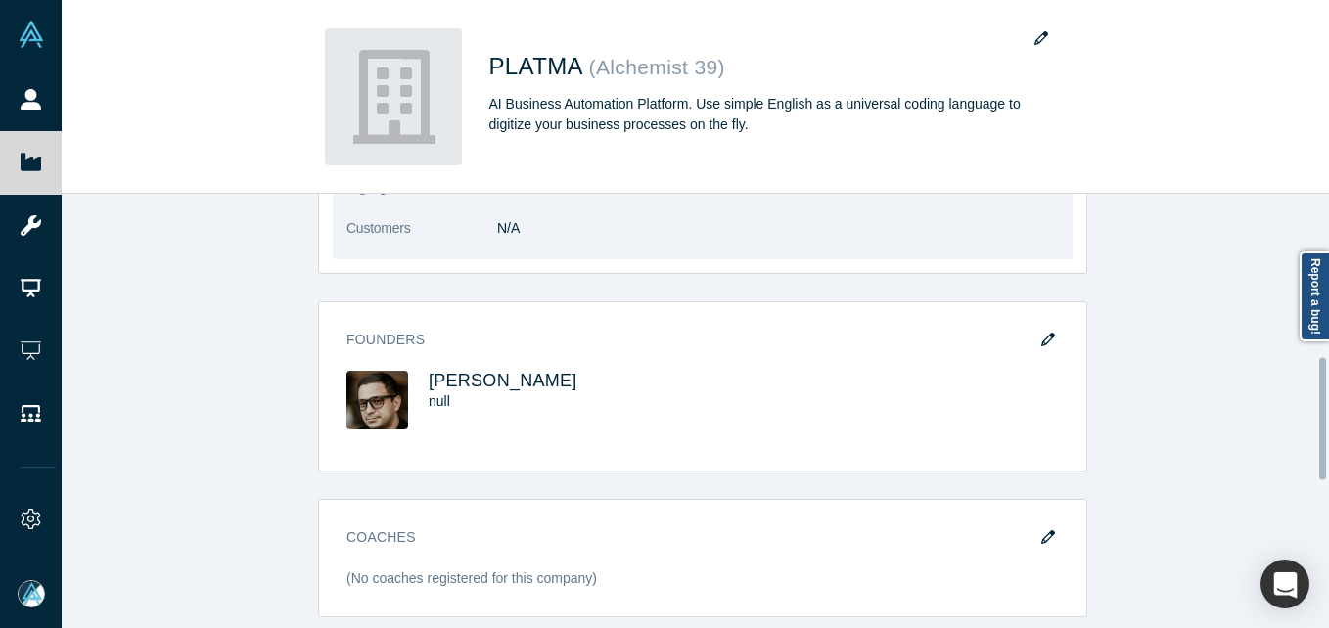
scroll to position [685, 0]
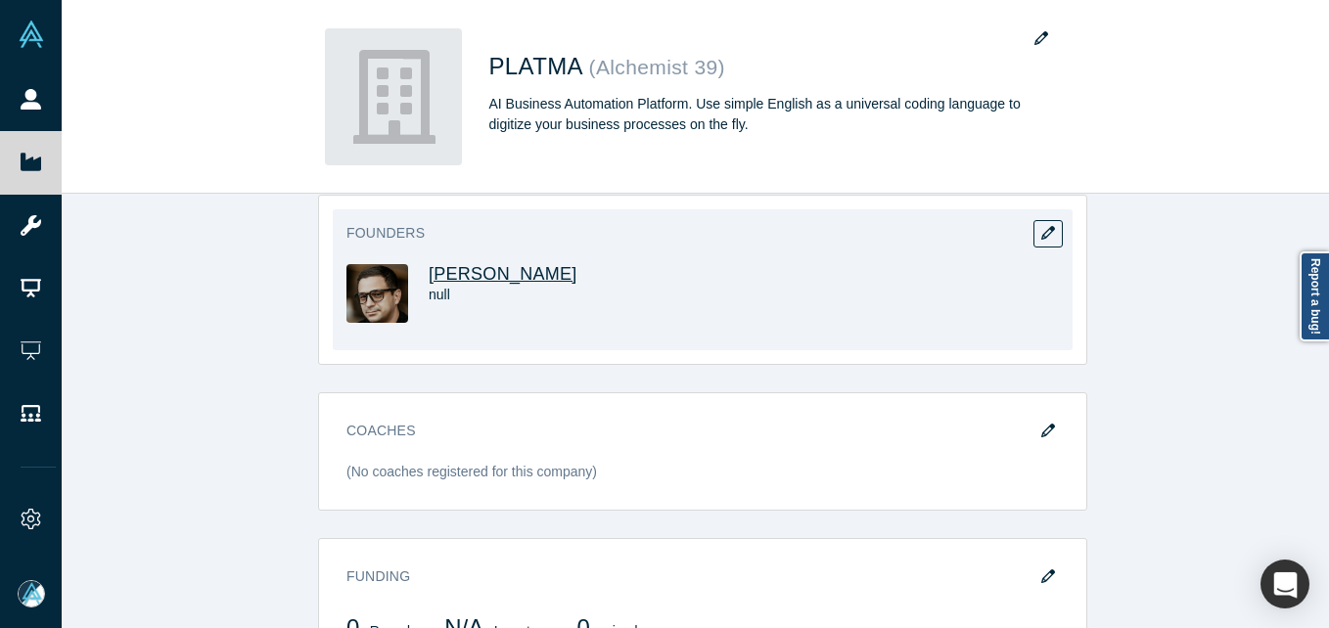
click at [458, 264] on span "[PERSON_NAME]" at bounding box center [503, 274] width 149 height 20
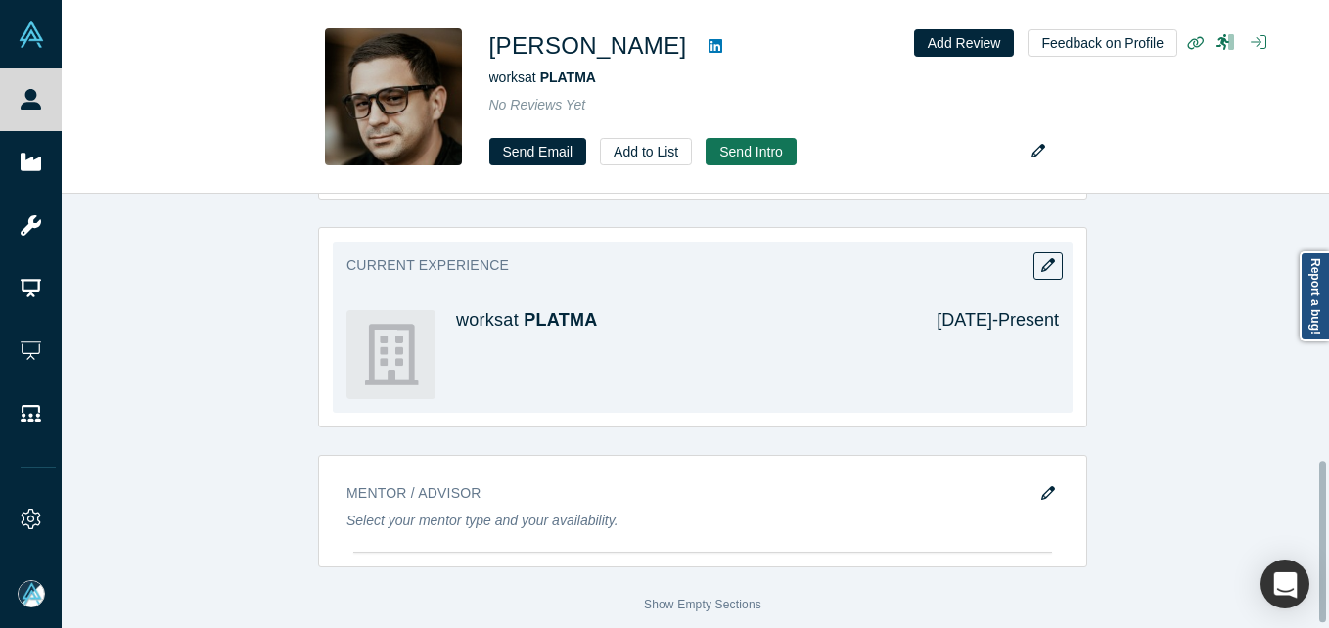
scroll to position [728, 0]
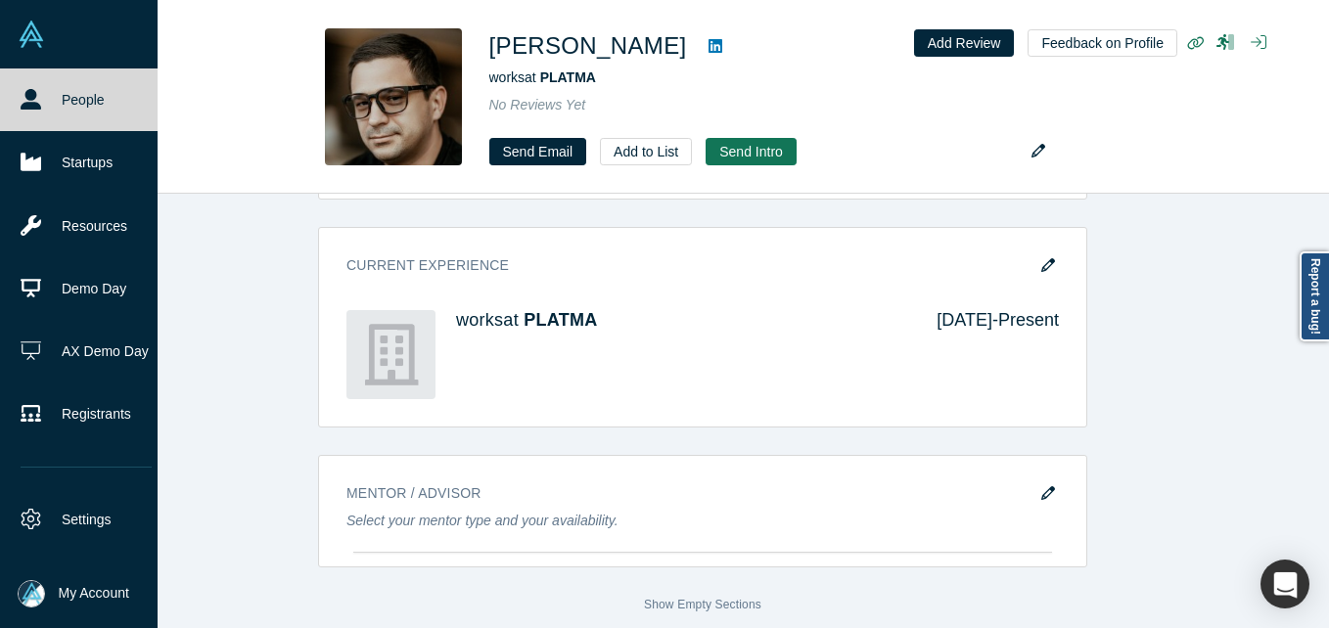
click at [45, 95] on link "People" at bounding box center [86, 100] width 172 height 63
